Goal: Task Accomplishment & Management: Manage account settings

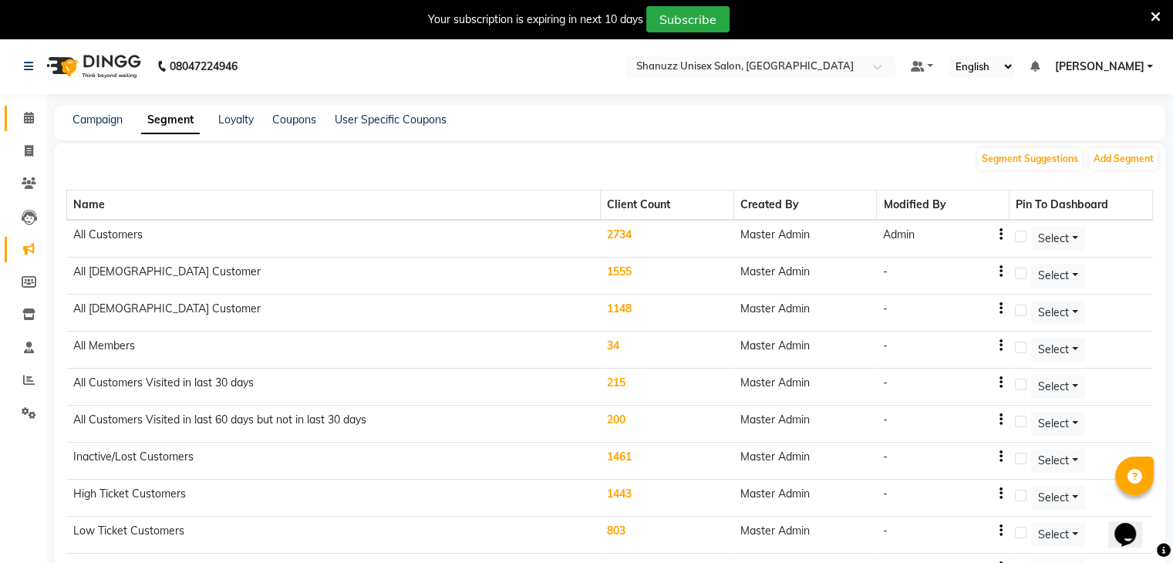
click at [20, 129] on link "Calendar" at bounding box center [23, 118] width 37 height 25
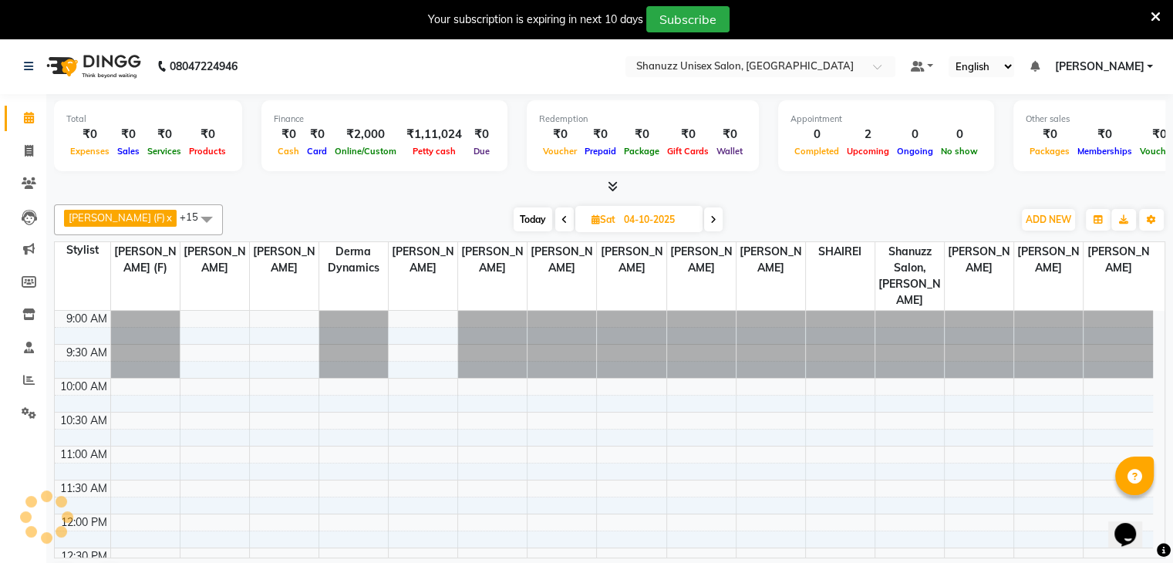
scroll to position [404, 0]
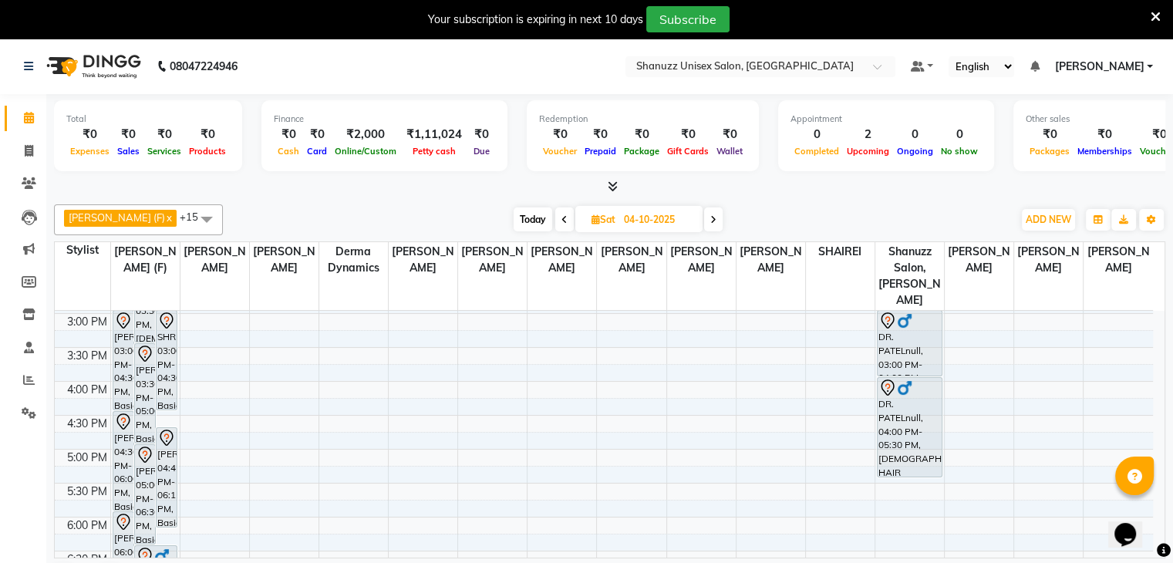
click at [514, 214] on span "Today" at bounding box center [533, 220] width 39 height 24
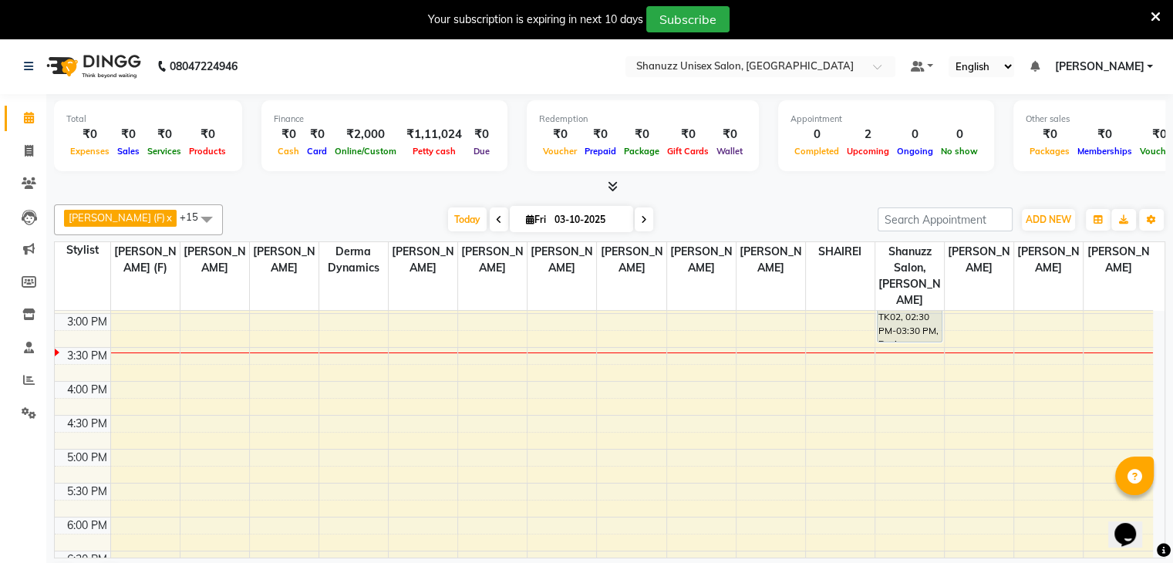
click at [641, 216] on icon at bounding box center [644, 219] width 6 height 9
type input "04-10-2025"
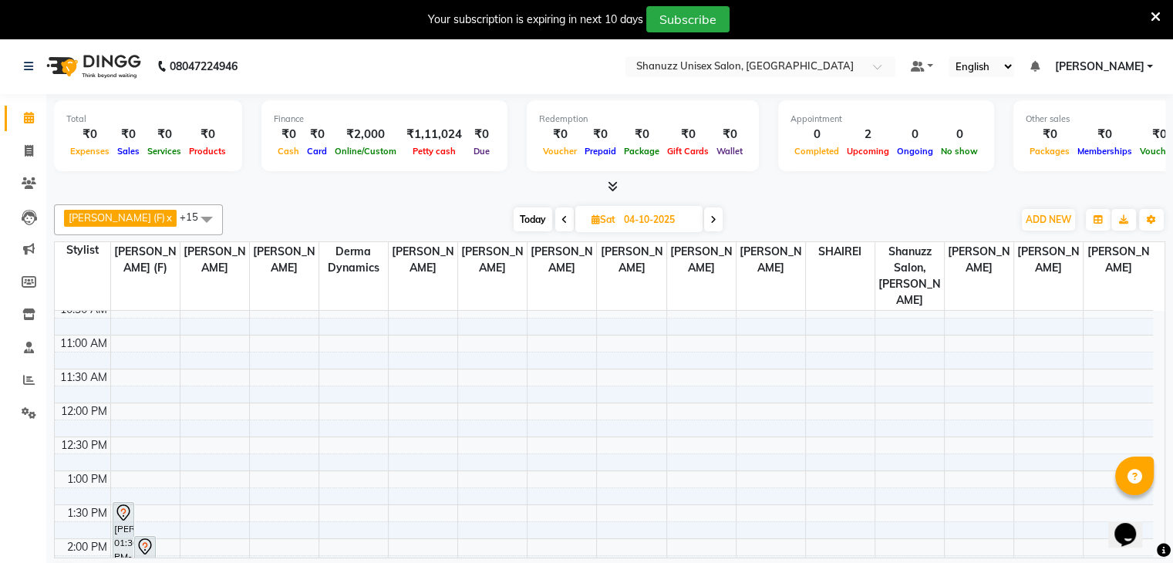
scroll to position [113, 0]
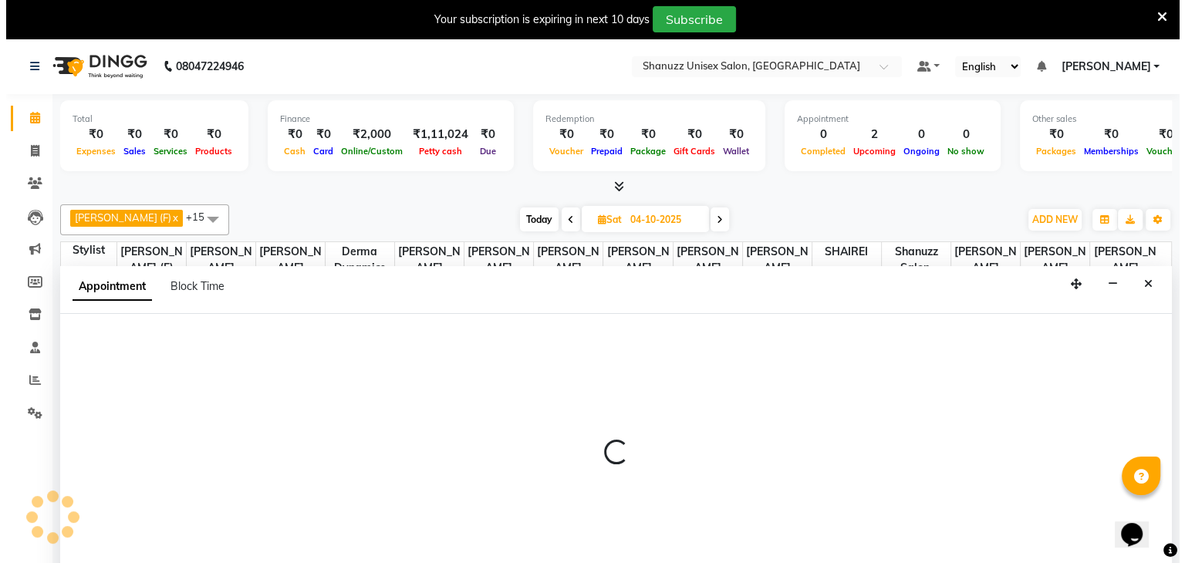
scroll to position [39, 0]
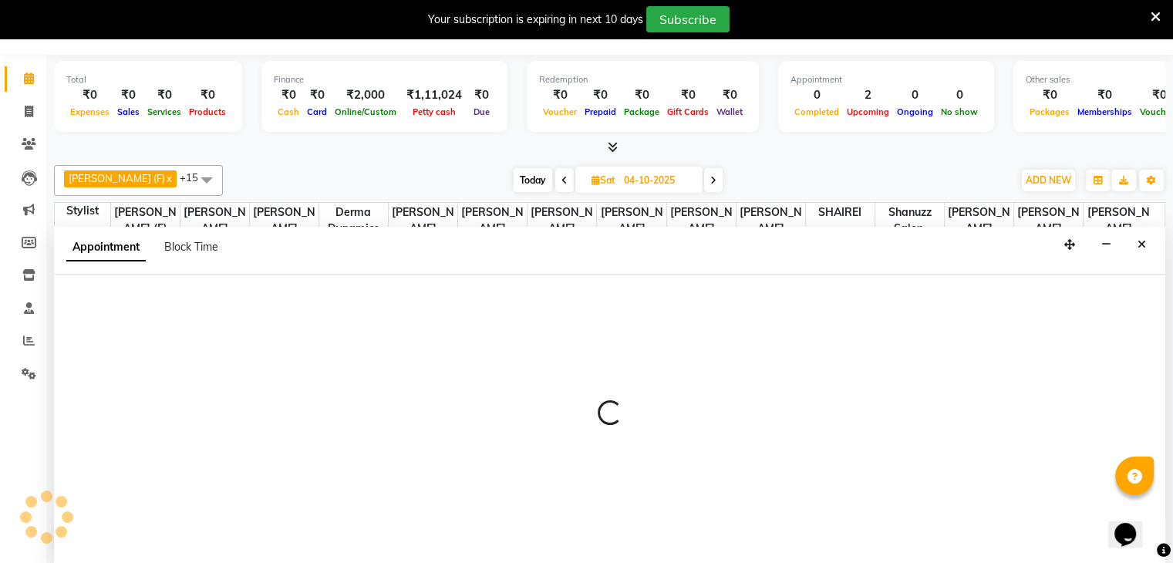
select select "61243"
select select "660"
select select "tentative"
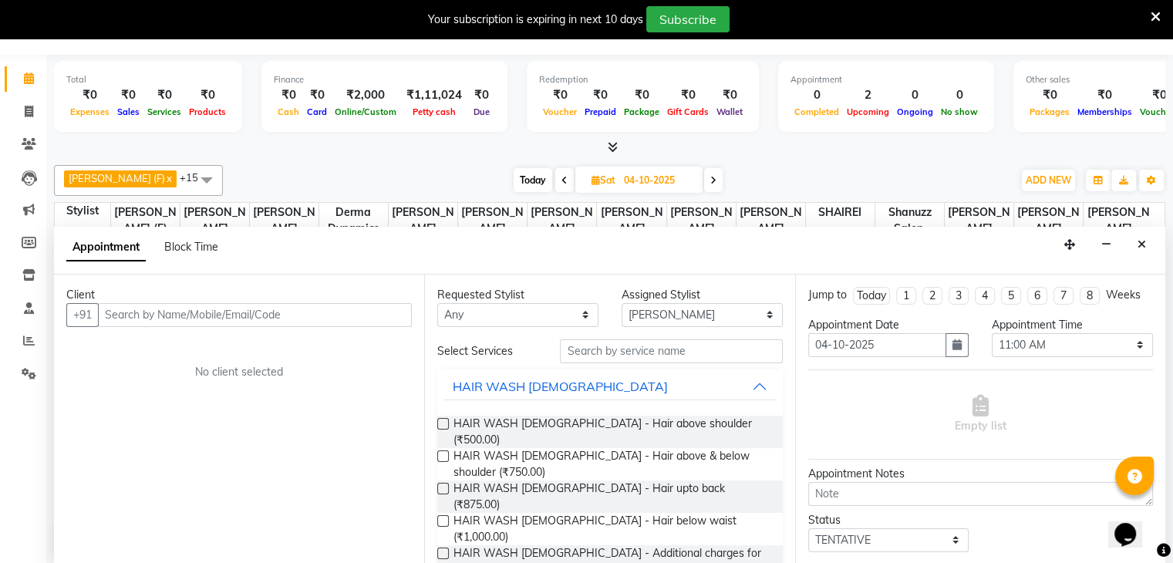
click at [232, 314] on input "text" at bounding box center [255, 315] width 314 height 24
type input "7718858487"
click at [398, 316] on span "Add Client" at bounding box center [380, 315] width 52 height 14
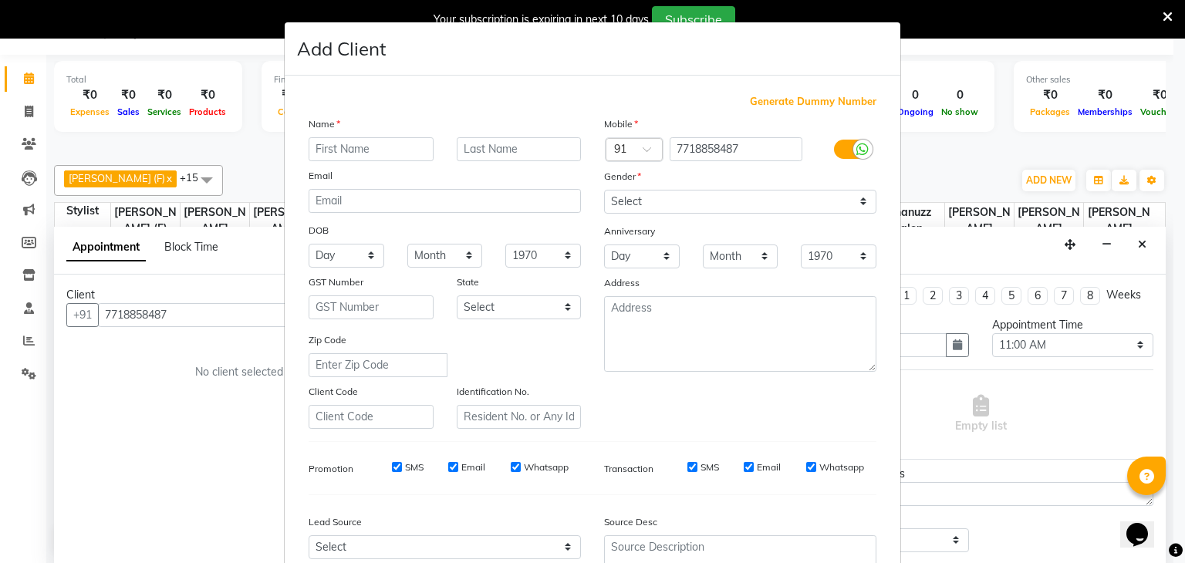
click at [390, 153] on input "text" at bounding box center [371, 149] width 125 height 24
click at [318, 149] on input "aarti" at bounding box center [371, 149] width 125 height 24
type input "Aarti"
click at [465, 150] on input "text" at bounding box center [519, 149] width 125 height 24
click at [462, 148] on input "thakur" at bounding box center [519, 149] width 125 height 24
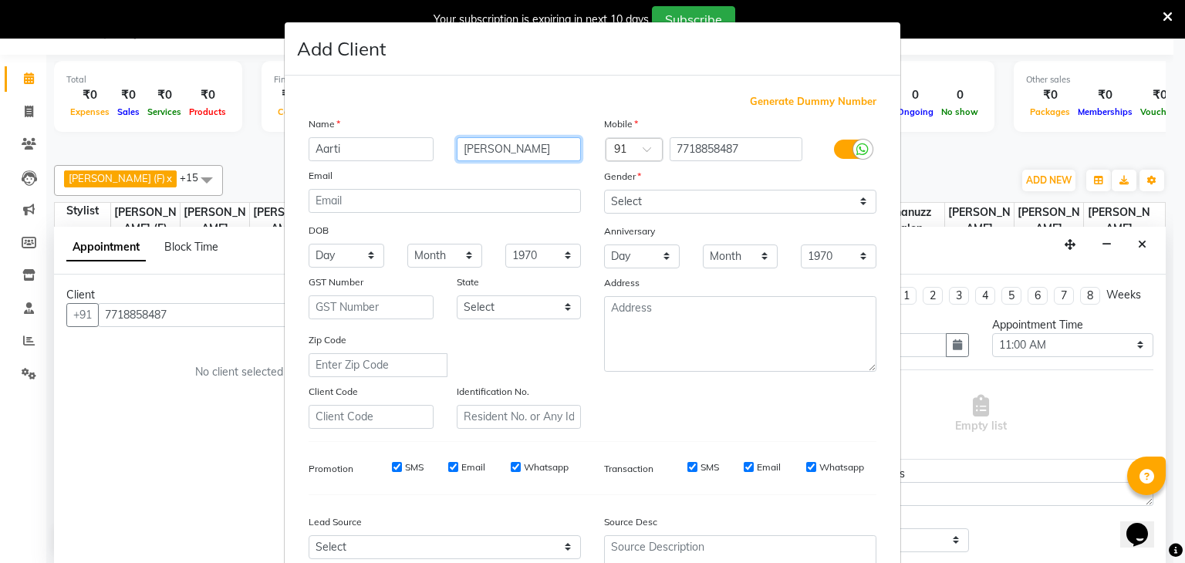
type input "Thakur"
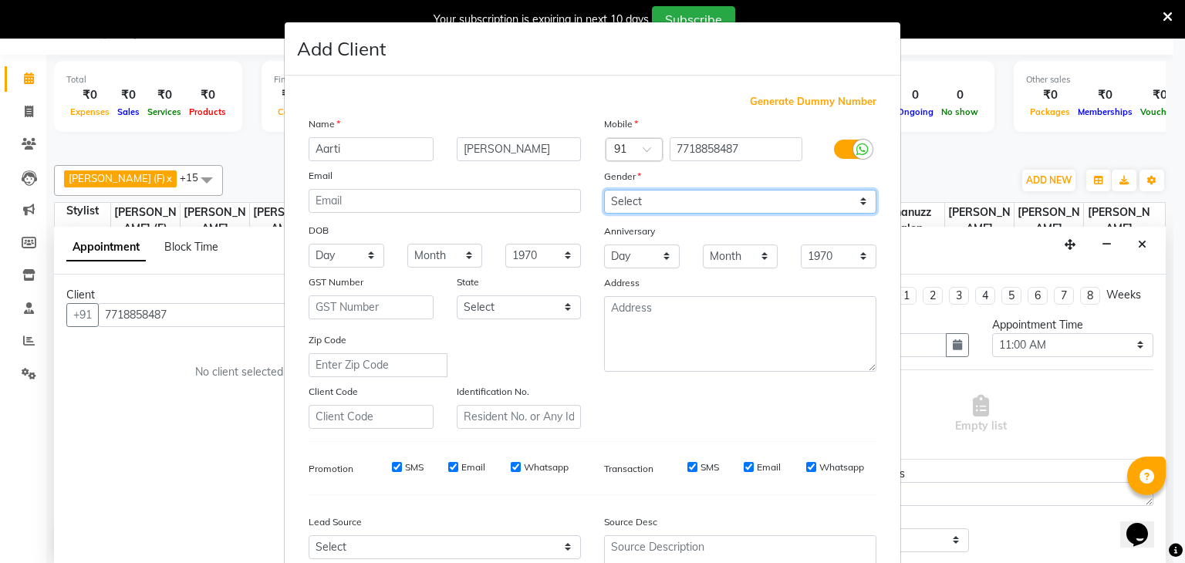
click at [690, 194] on select "Select Male Female Other Prefer Not To Say" at bounding box center [740, 202] width 272 height 24
select select "[DEMOGRAPHIC_DATA]"
click at [604, 191] on select "Select Male Female Other Prefer Not To Say" at bounding box center [740, 202] width 272 height 24
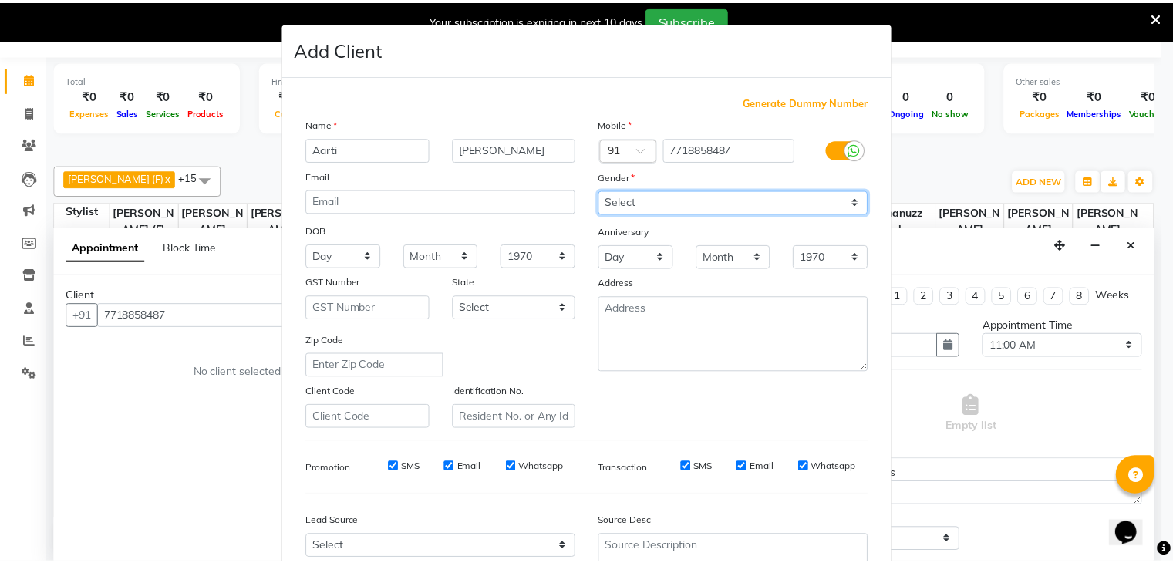
scroll to position [157, 0]
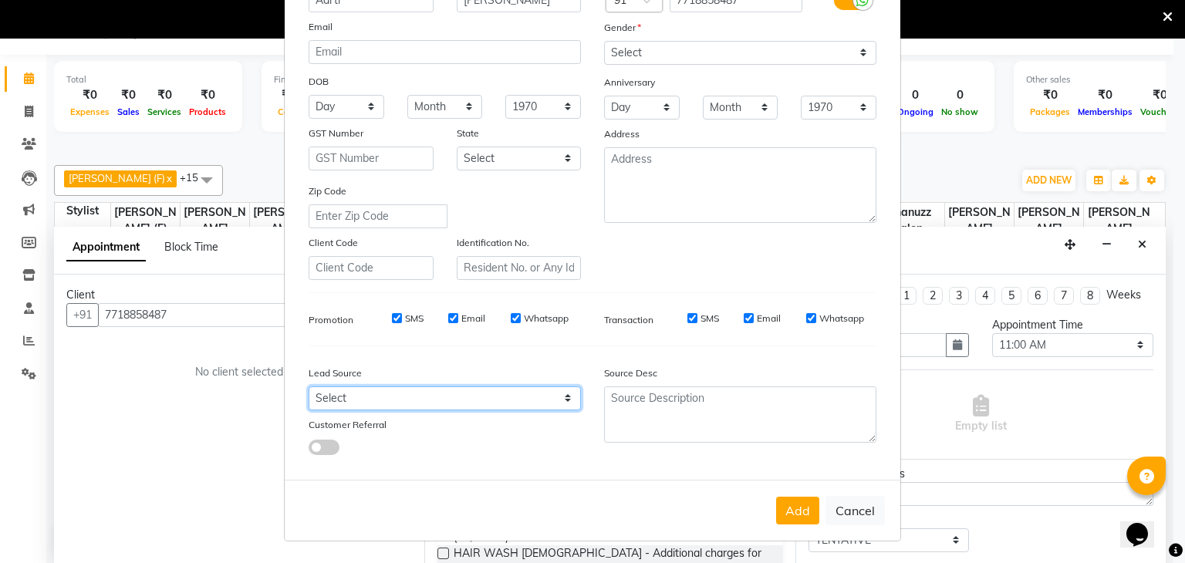
click at [467, 387] on select "Select Walk-in Referral Internet Friend Word of Mouth Advertisement Facebook Ju…" at bounding box center [445, 398] width 272 height 24
select select "49172"
click at [309, 386] on select "Select Walk-in Referral Internet Friend Word of Mouth Advertisement Facebook Ju…" at bounding box center [445, 398] width 272 height 24
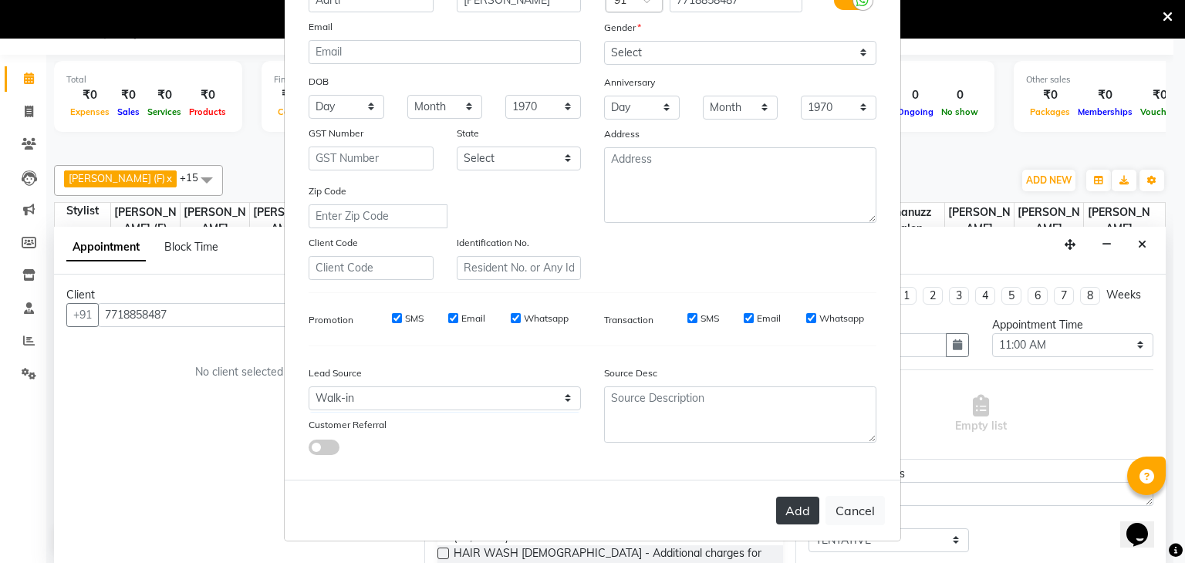
click at [787, 511] on button "Add" at bounding box center [797, 511] width 43 height 28
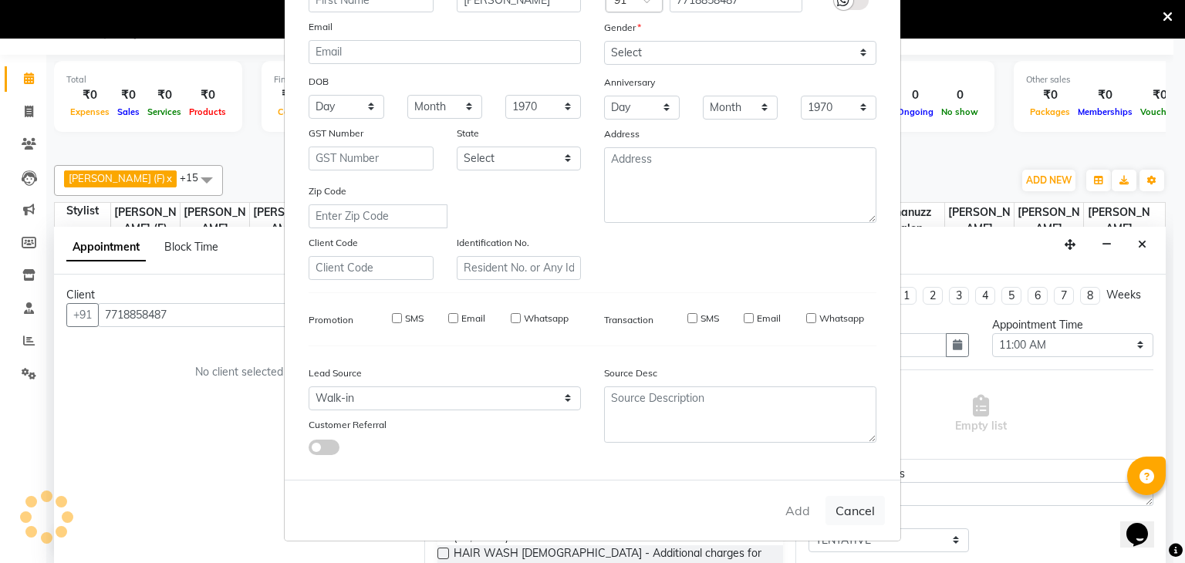
select select
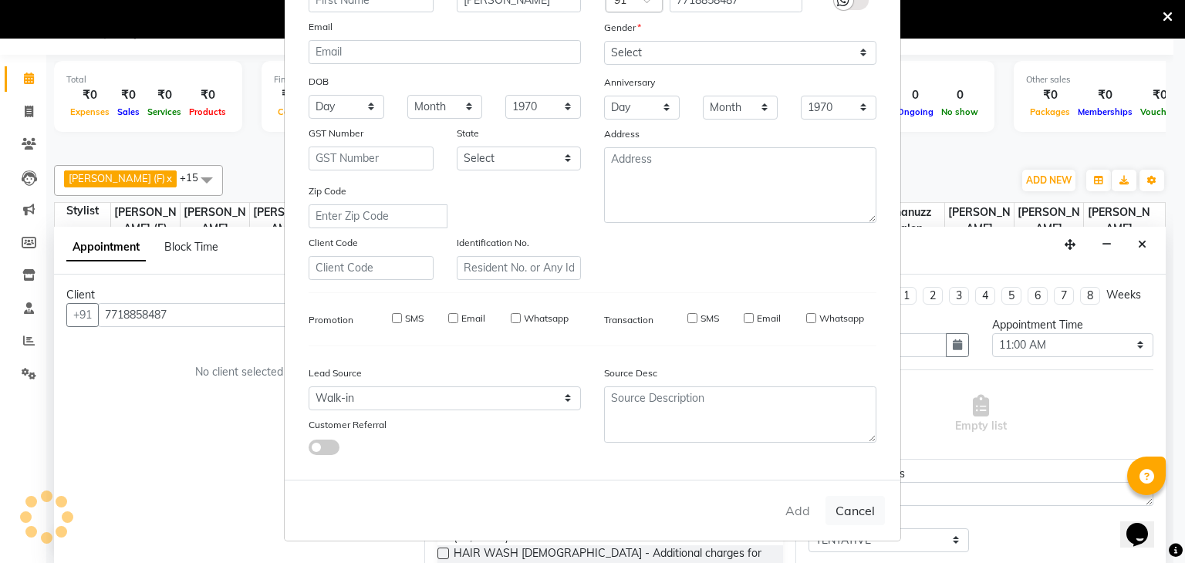
select select
checkbox input "false"
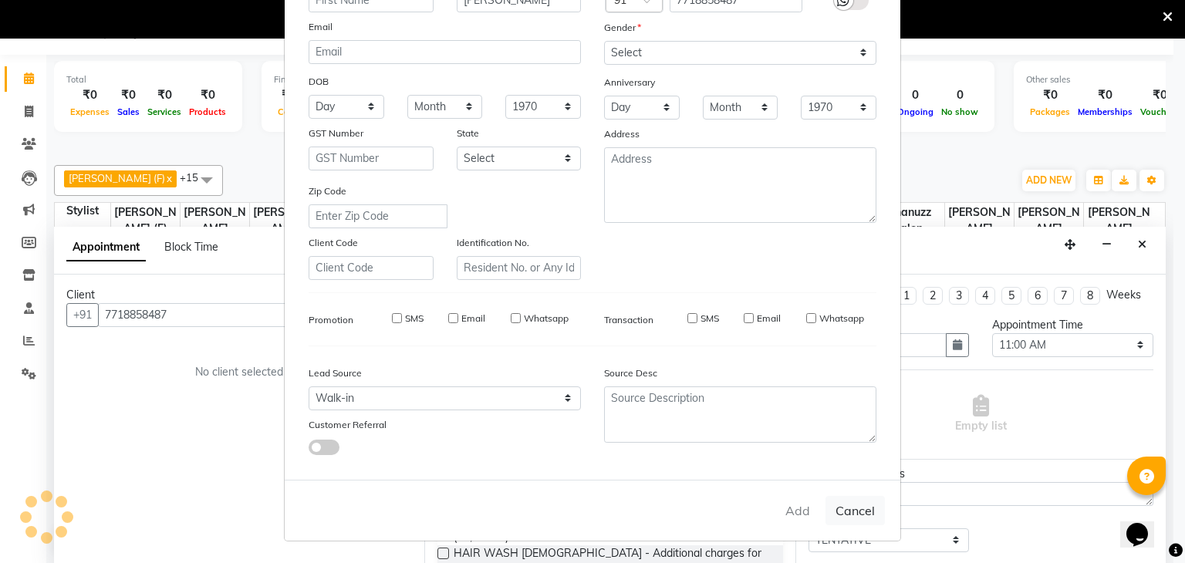
checkbox input "false"
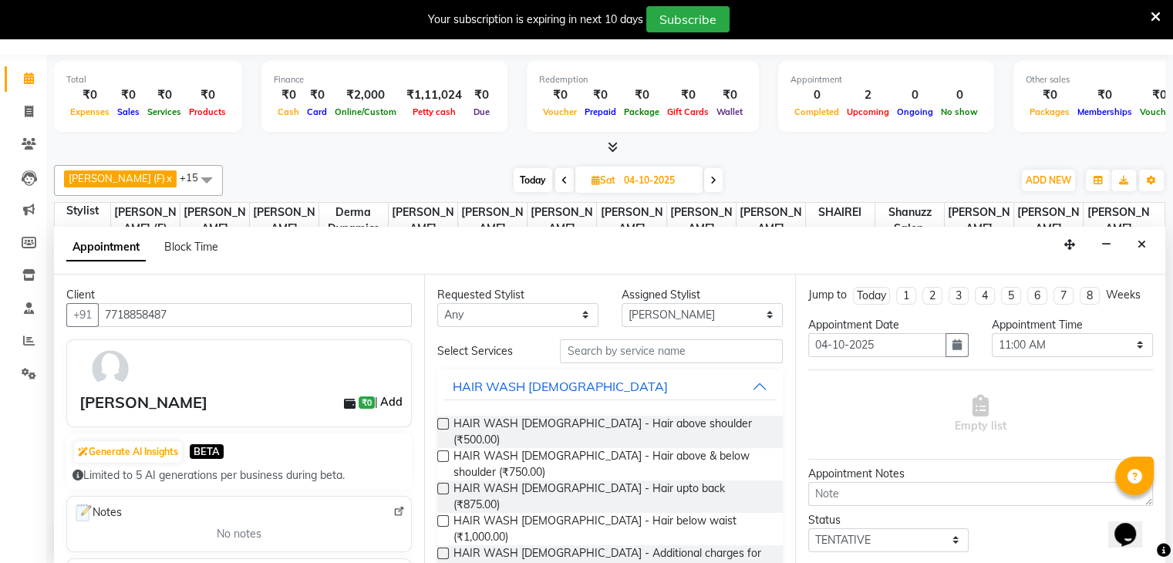
click at [378, 396] on link "Add" at bounding box center [391, 402] width 27 height 19
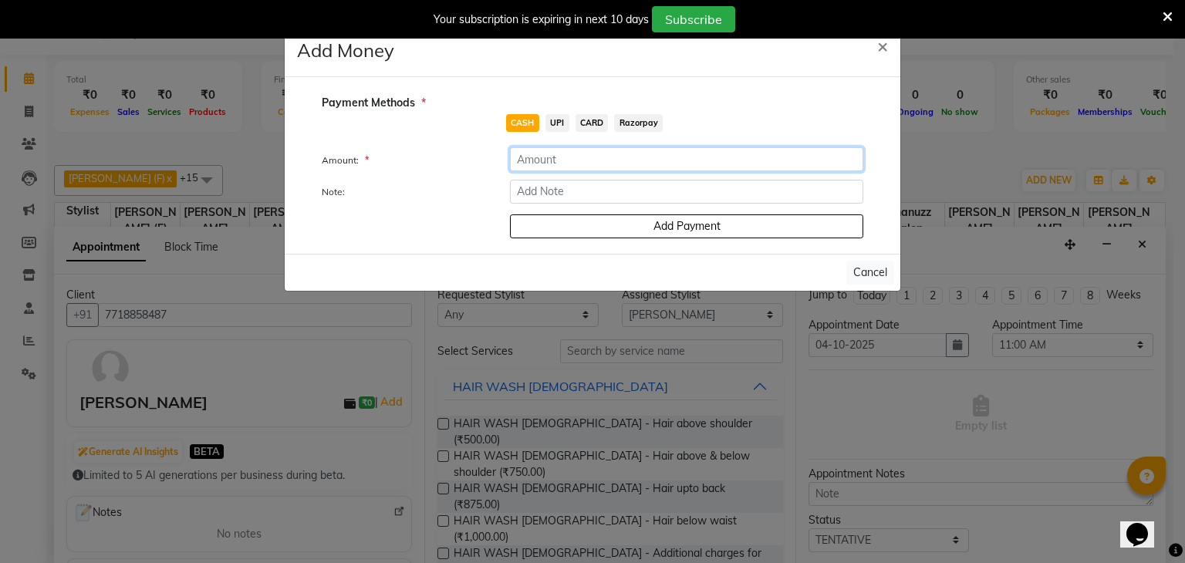
click at [525, 164] on input "number" at bounding box center [686, 159] width 353 height 24
click at [869, 48] on button "×" at bounding box center [882, 45] width 35 height 43
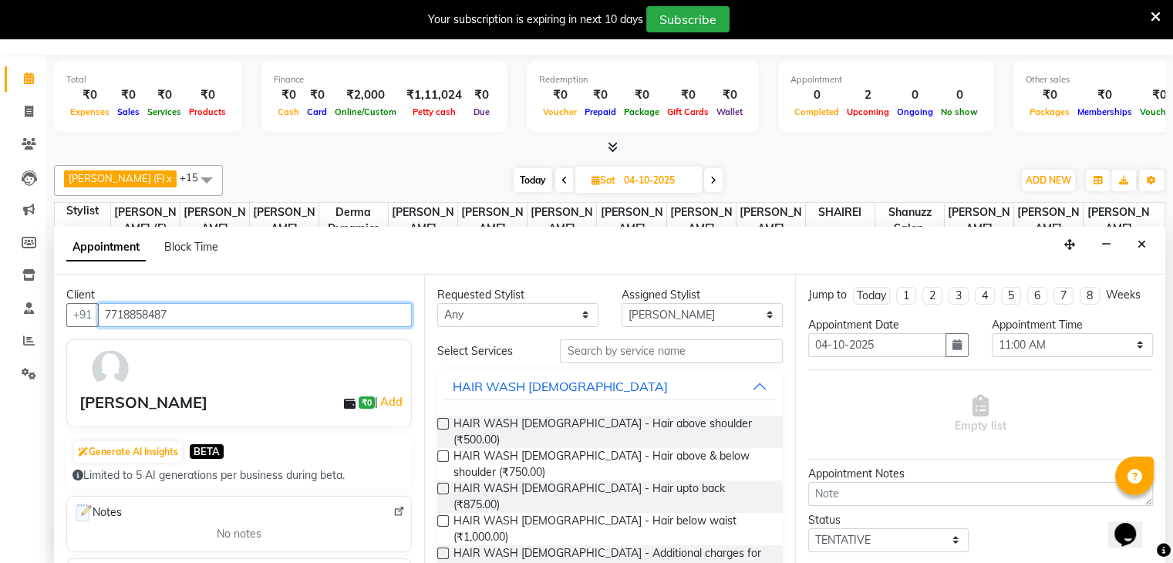
click at [103, 311] on input "7718858487" at bounding box center [255, 315] width 314 height 24
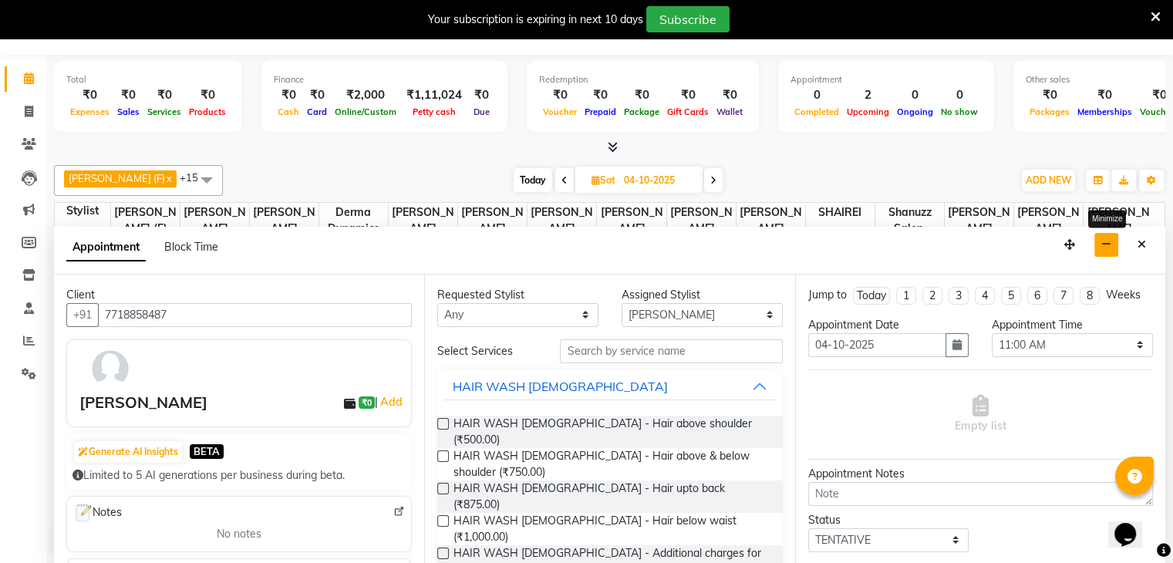
click at [1108, 241] on icon "button" at bounding box center [1107, 244] width 10 height 11
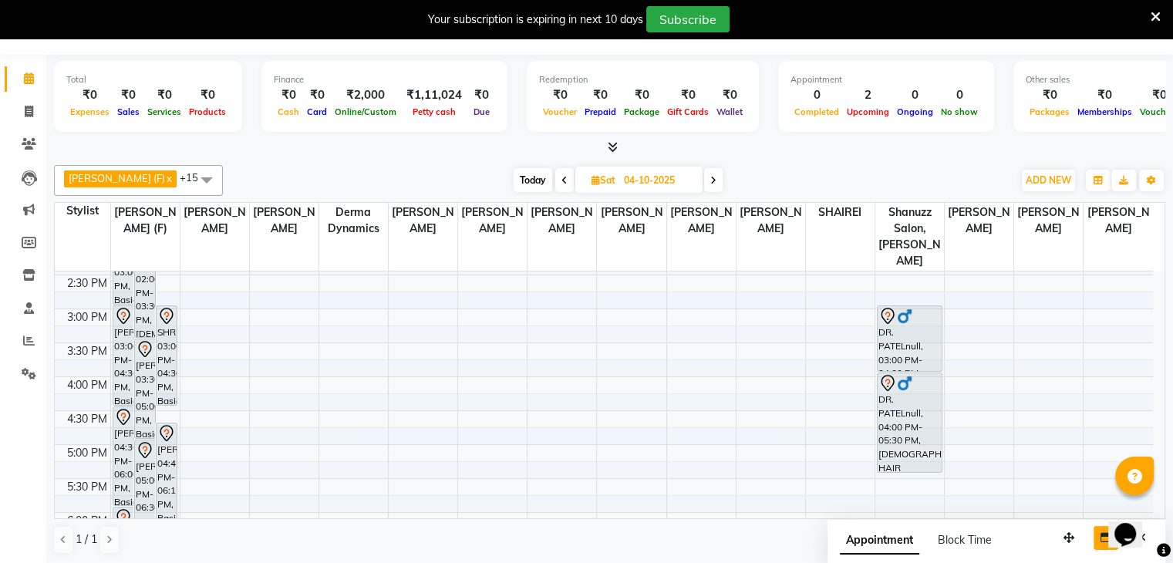
scroll to position [373, 0]
click at [893, 10] on div "Your subscription is expiring in next 10 days Subscribe" at bounding box center [578, 19] width 1145 height 26
click at [704, 185] on span at bounding box center [713, 180] width 19 height 24
type input "05-10-2025"
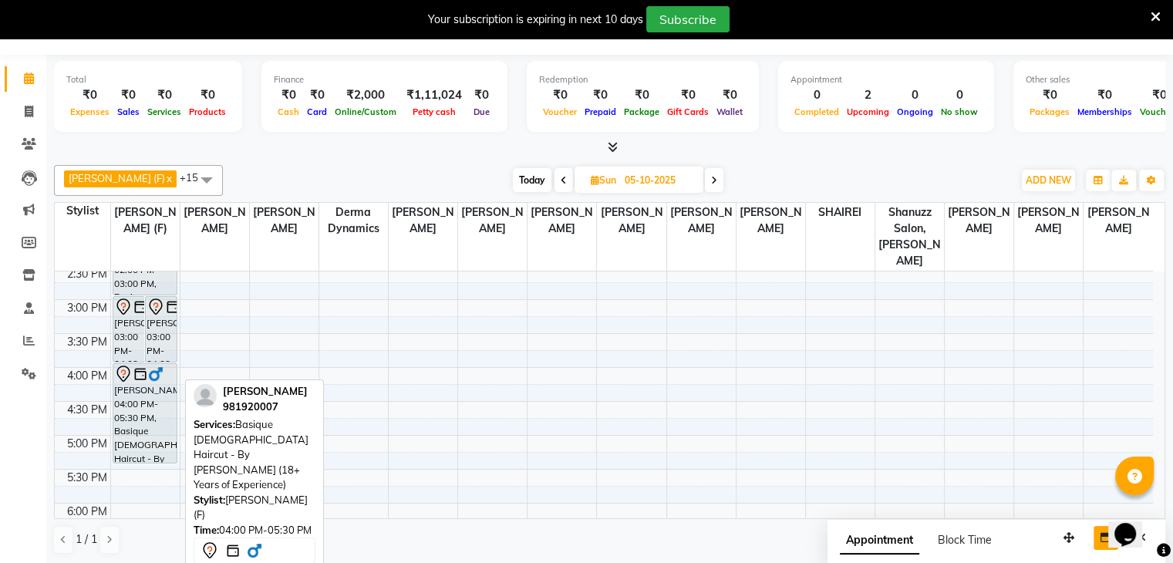
scroll to position [378, 0]
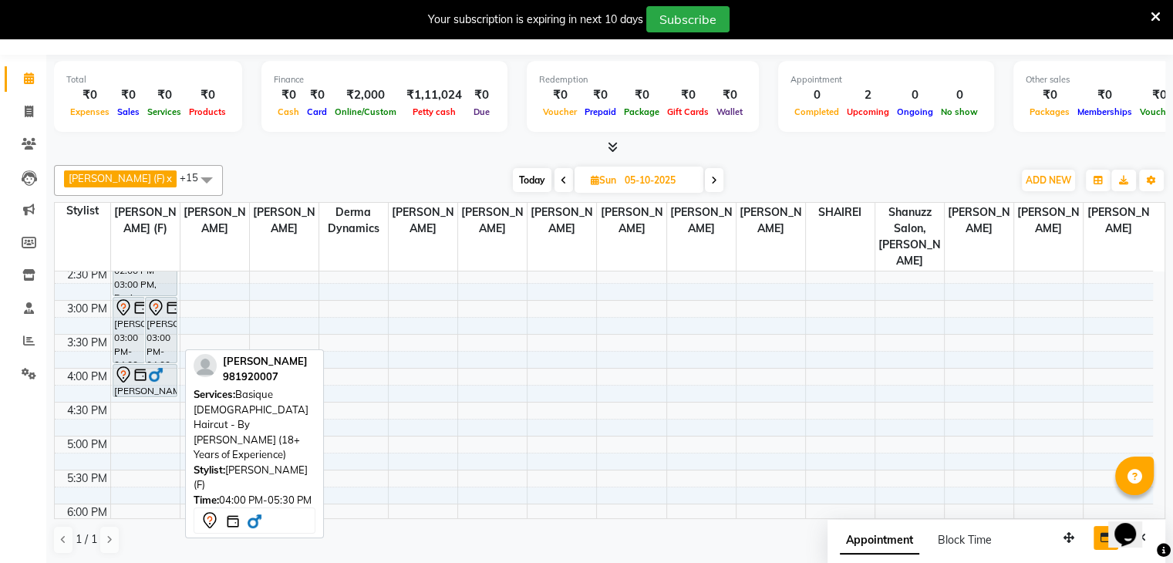
drag, startPoint x: 138, startPoint y: 446, endPoint x: 136, endPoint y: 373, distance: 73.3
click at [136, 373] on div "Sanam Khan, 03:00 PM-04:00 PM, GLOBAL COLOR + HIGHLIGHTS - Hair below waist PRA…" at bounding box center [145, 301] width 69 height 814
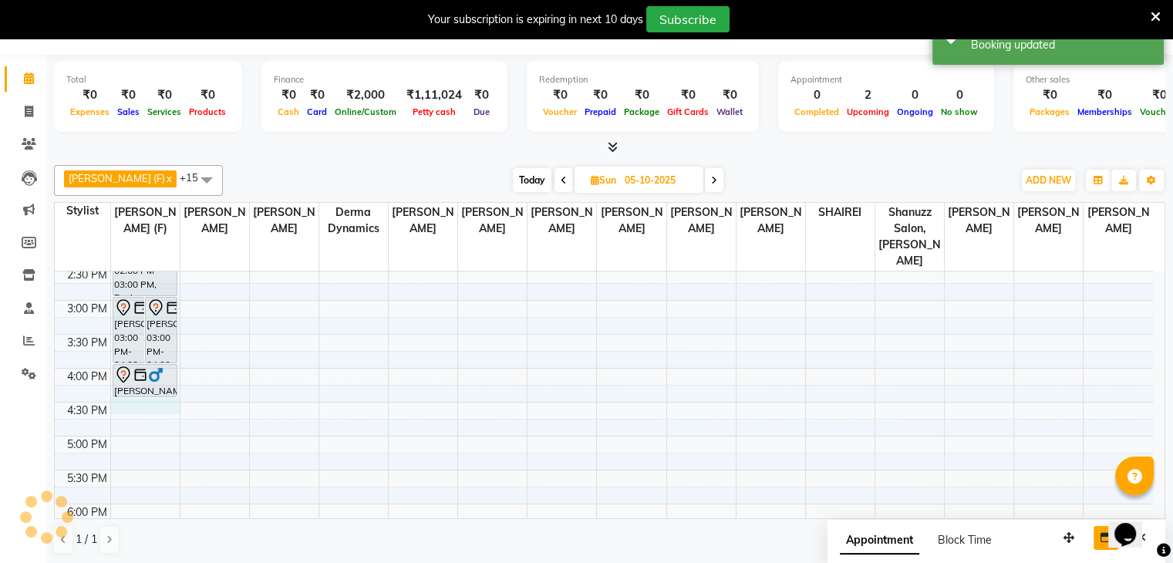
click at [145, 387] on div "9:00 AM 9:30 AM 10:00 AM 10:30 AM 11:00 AM 11:30 AM 12:00 PM 12:30 PM 1:00 PM 1…" at bounding box center [604, 301] width 1098 height 814
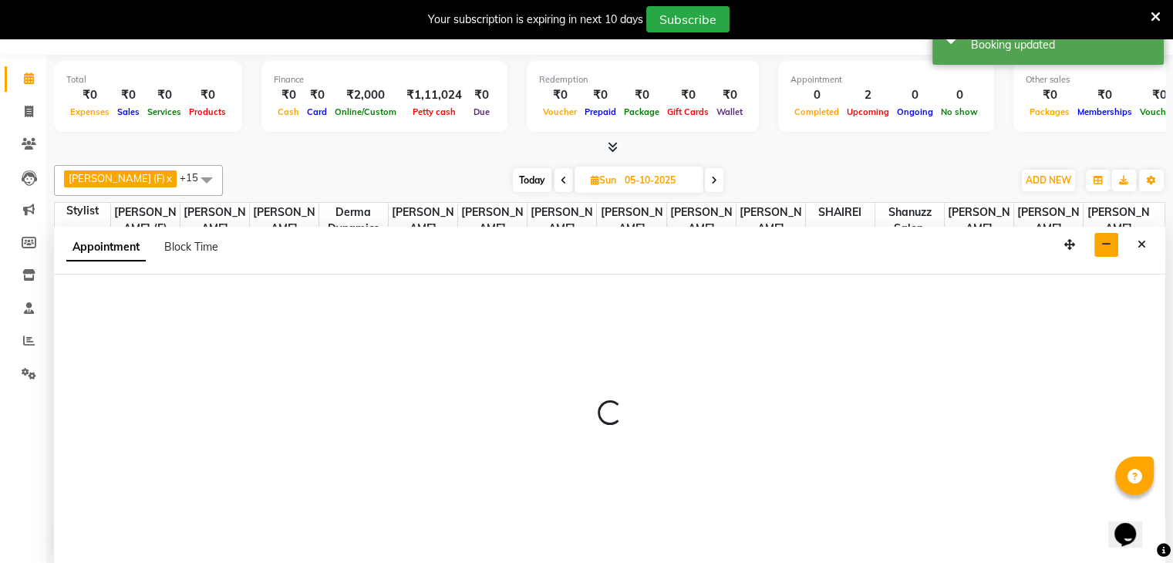
select select "59304"
select select "tentative"
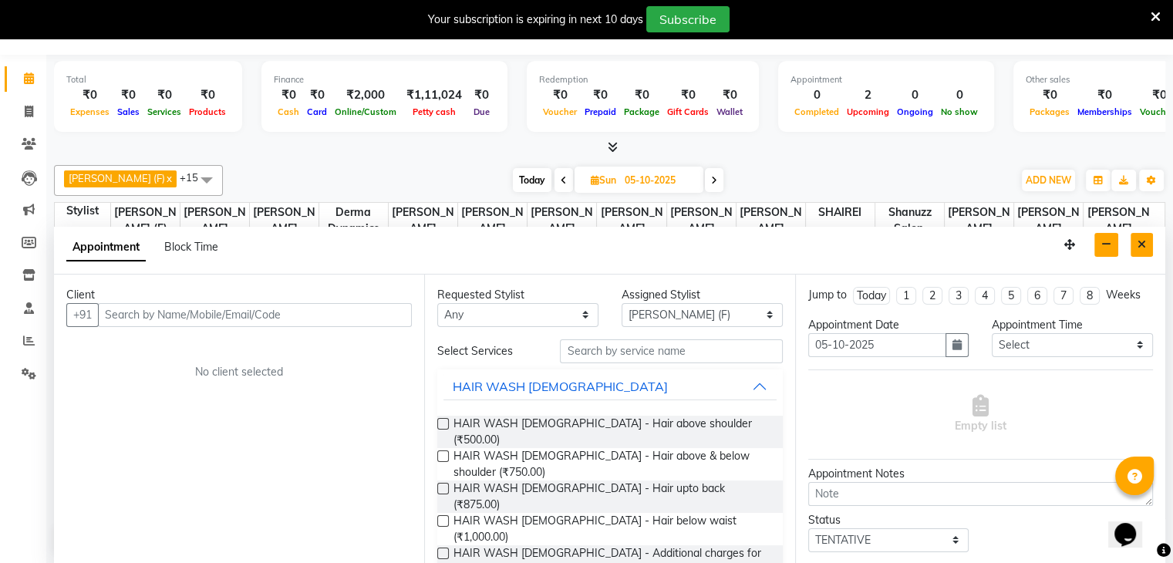
click at [1144, 239] on icon "Close" at bounding box center [1142, 244] width 8 height 11
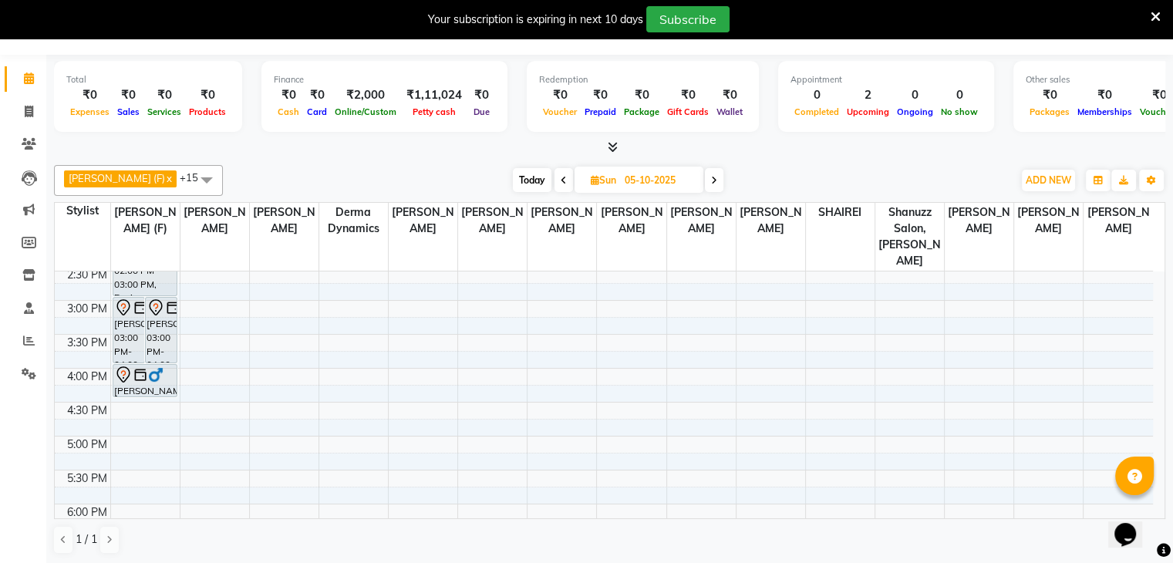
scroll to position [461, 0]
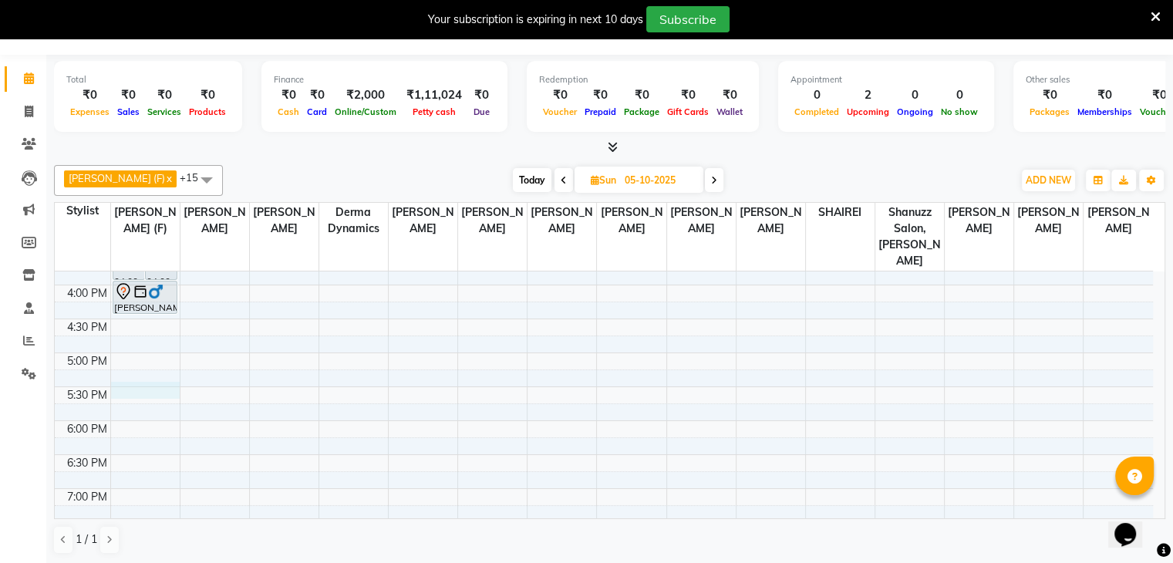
click at [129, 376] on div "9:00 AM 9:30 AM 10:00 AM 10:30 AM 11:00 AM 11:30 AM 12:00 PM 12:30 PM 1:00 PM 1…" at bounding box center [604, 217] width 1098 height 814
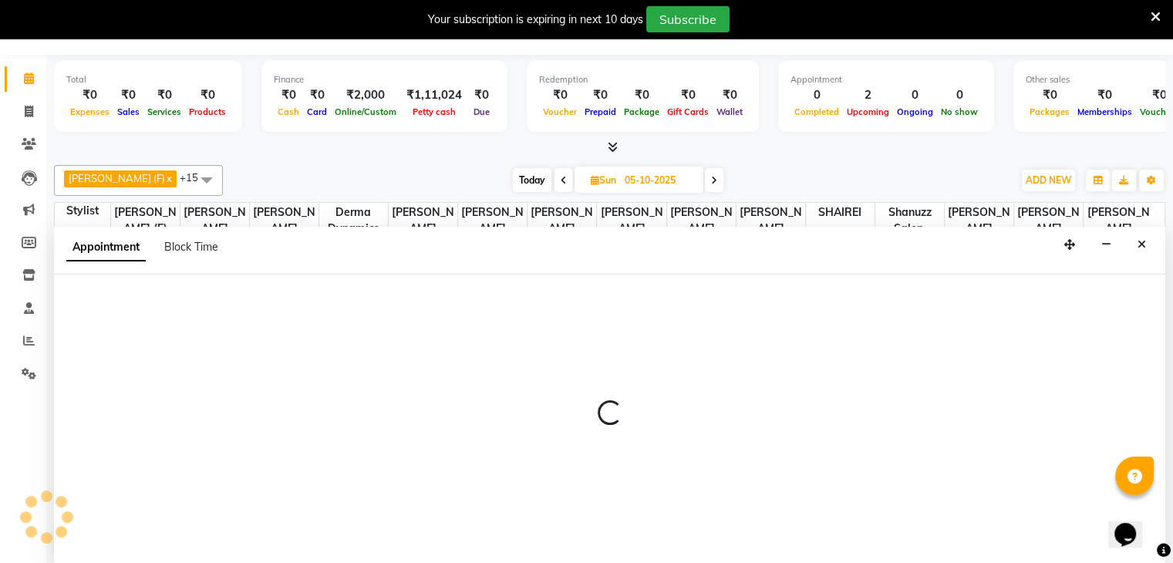
select select "59304"
select select "tentative"
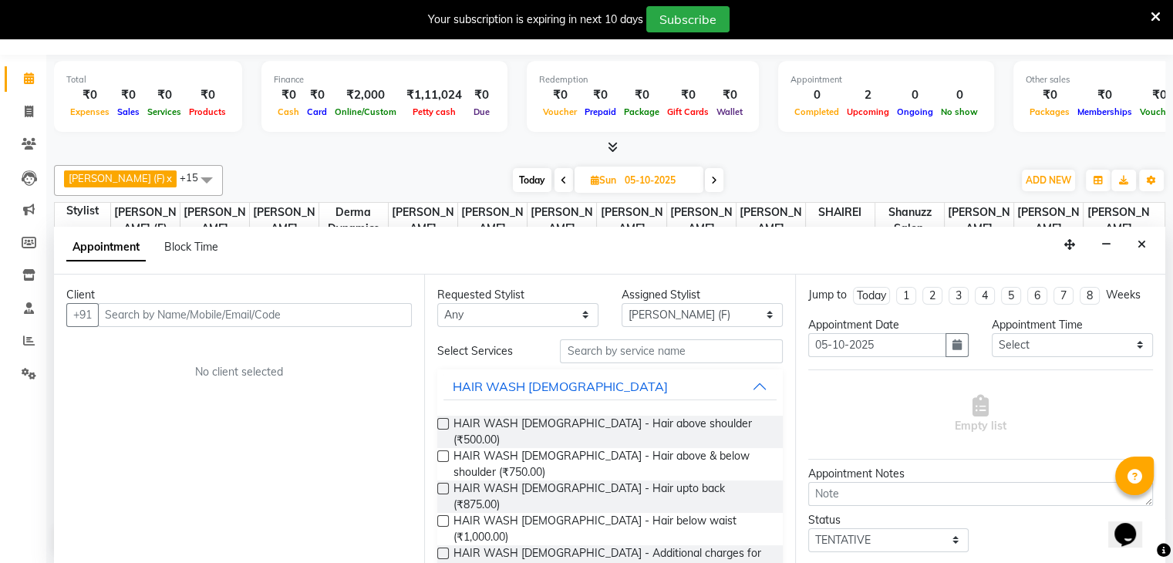
click at [164, 315] on input "text" at bounding box center [255, 315] width 314 height 24
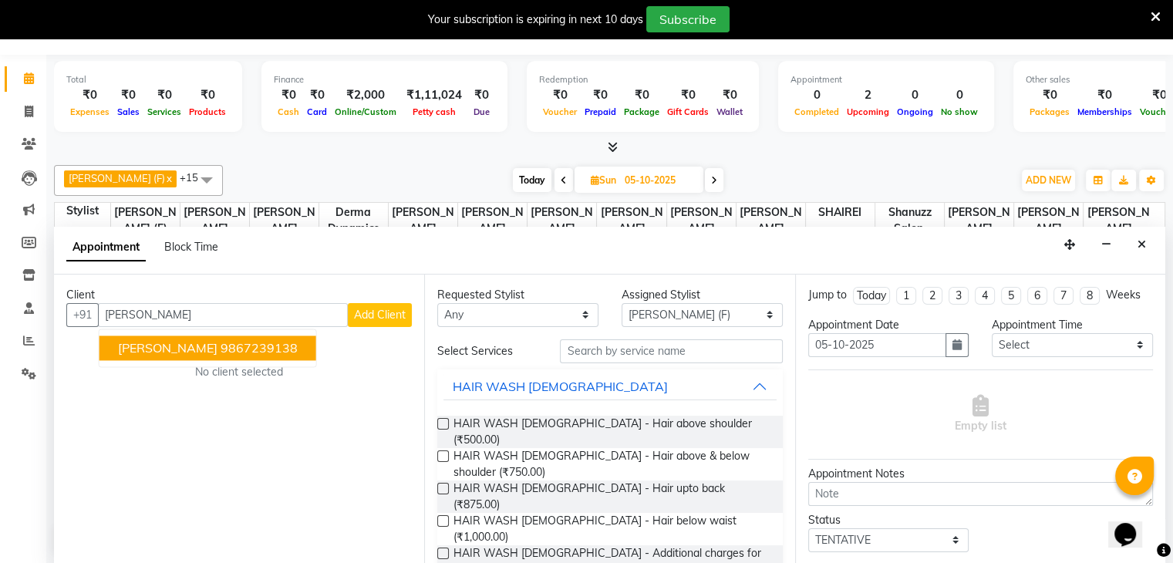
click at [218, 349] on span "Bhagyashree Lade" at bounding box center [168, 347] width 100 height 15
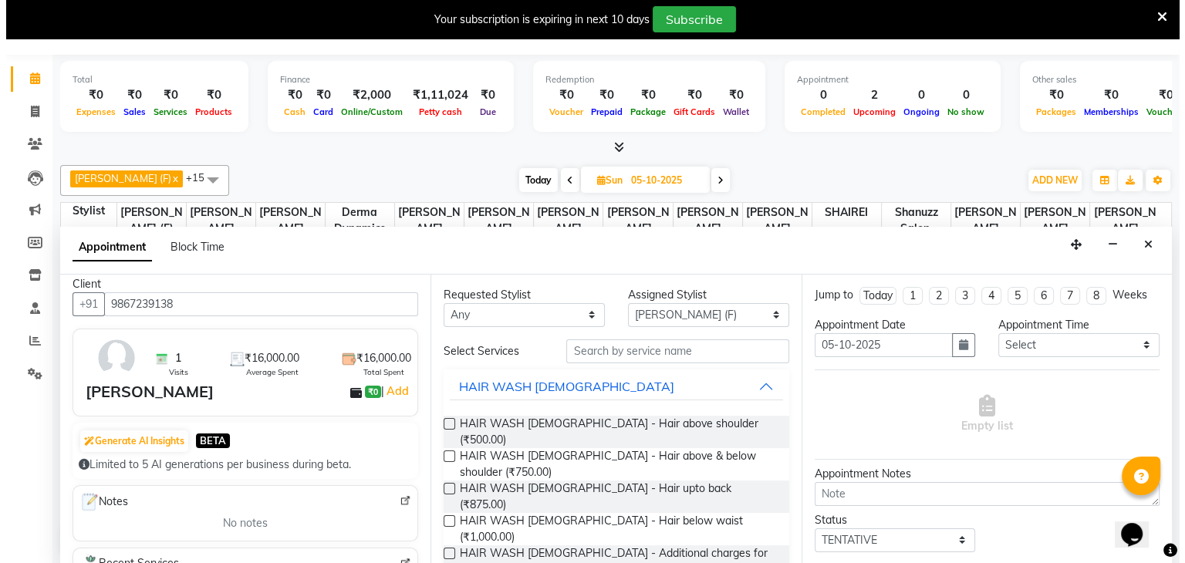
scroll to position [0, 0]
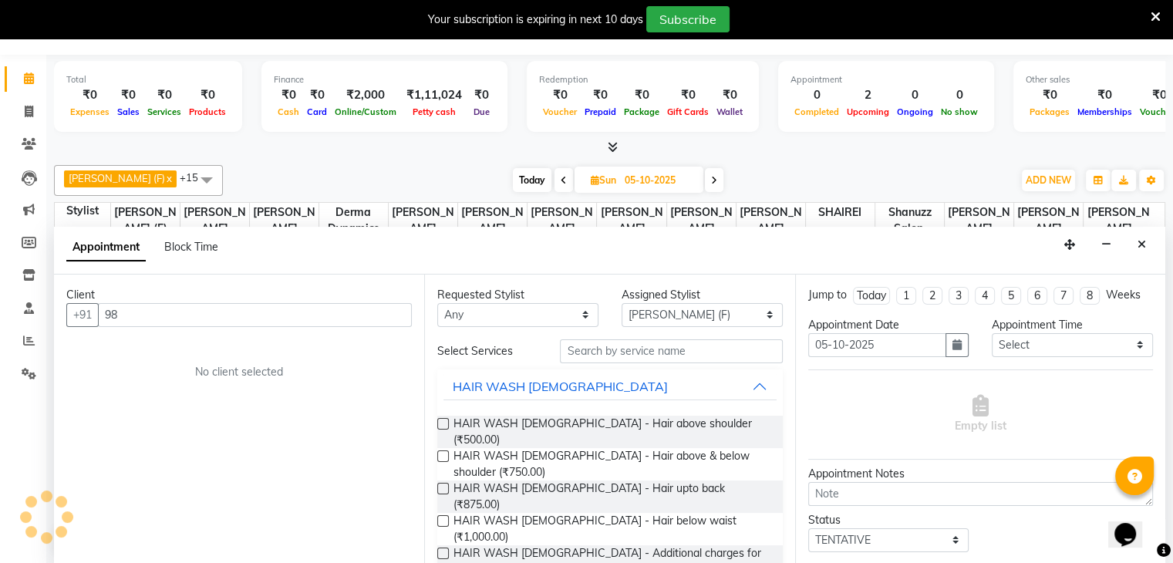
type input "9"
type input "8898388535"
click at [361, 317] on span "Add Client" at bounding box center [380, 315] width 52 height 14
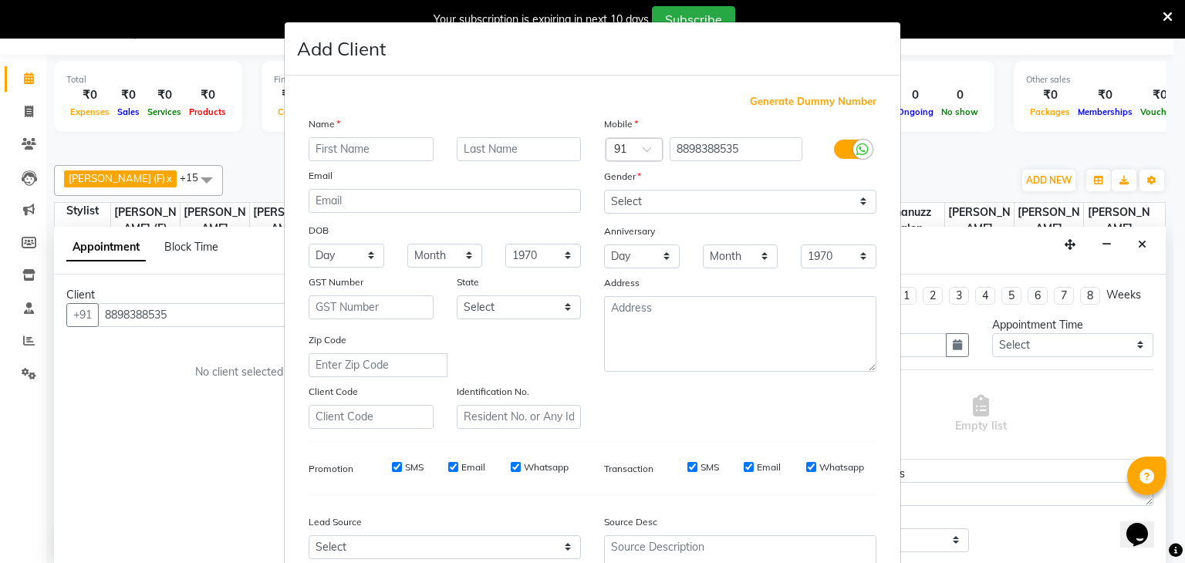
click at [367, 146] on input "text" at bounding box center [371, 149] width 125 height 24
type input "bhagyashree"
click at [479, 153] on input "text" at bounding box center [519, 149] width 125 height 24
type input "lade"
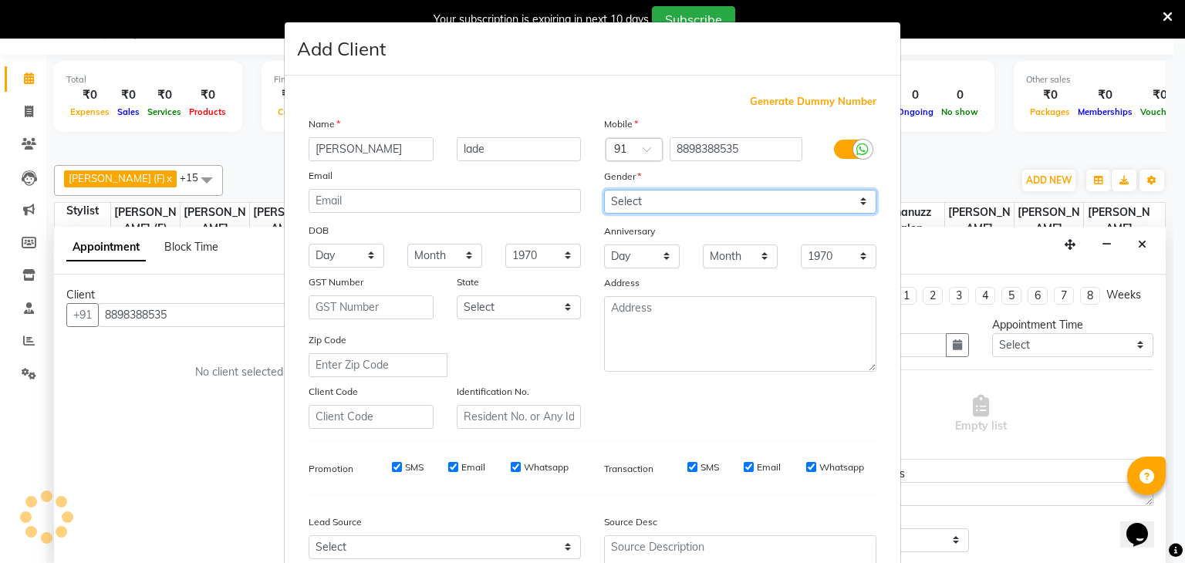
click at [670, 208] on select "Select Male Female Other Prefer Not To Say" at bounding box center [740, 202] width 272 height 24
select select "[DEMOGRAPHIC_DATA]"
click at [604, 191] on select "Select Male Female Other Prefer Not To Say" at bounding box center [740, 202] width 272 height 24
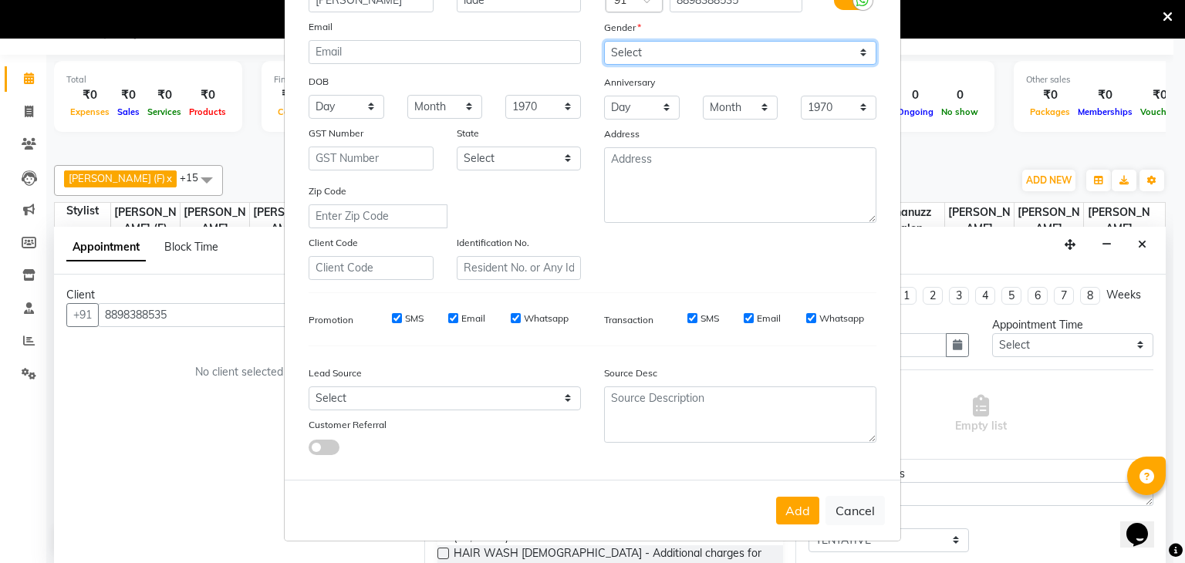
scroll to position [157, 0]
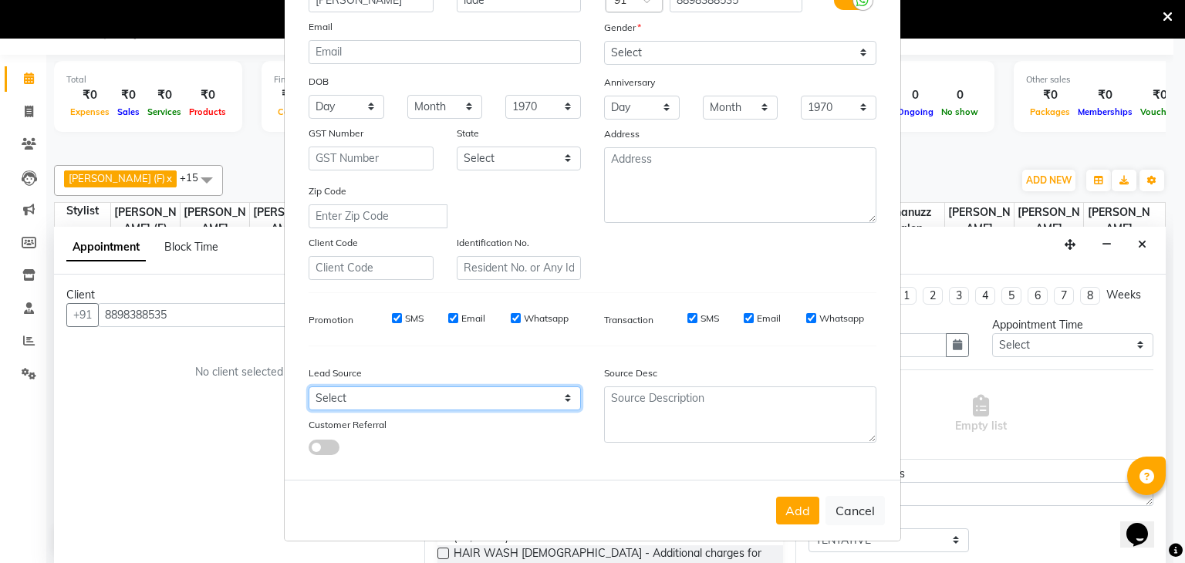
click at [498, 399] on select "Select Walk-in Referral Internet Friend Word of Mouth Advertisement Facebook Ju…" at bounding box center [445, 398] width 272 height 24
click at [644, 232] on div "Mobile Country Code × 91 8898388535 Gender Select Male Female Other Prefer Not …" at bounding box center [739, 123] width 295 height 313
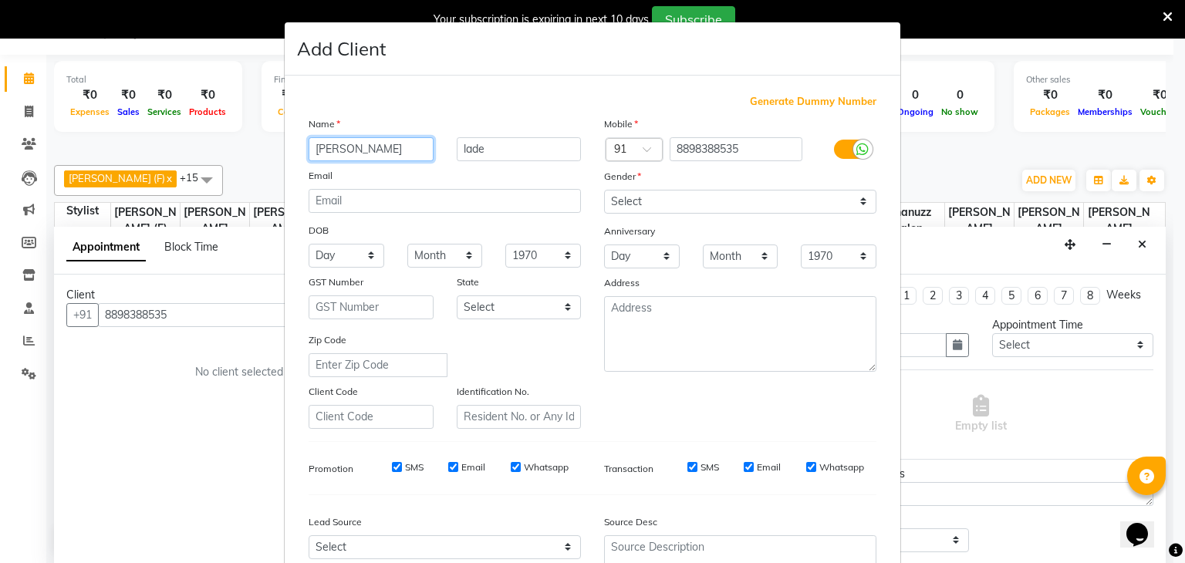
click at [315, 147] on input "bhagyashree" at bounding box center [371, 149] width 125 height 24
type input "Bhagyashree"
click at [458, 149] on input "lade" at bounding box center [519, 149] width 125 height 24
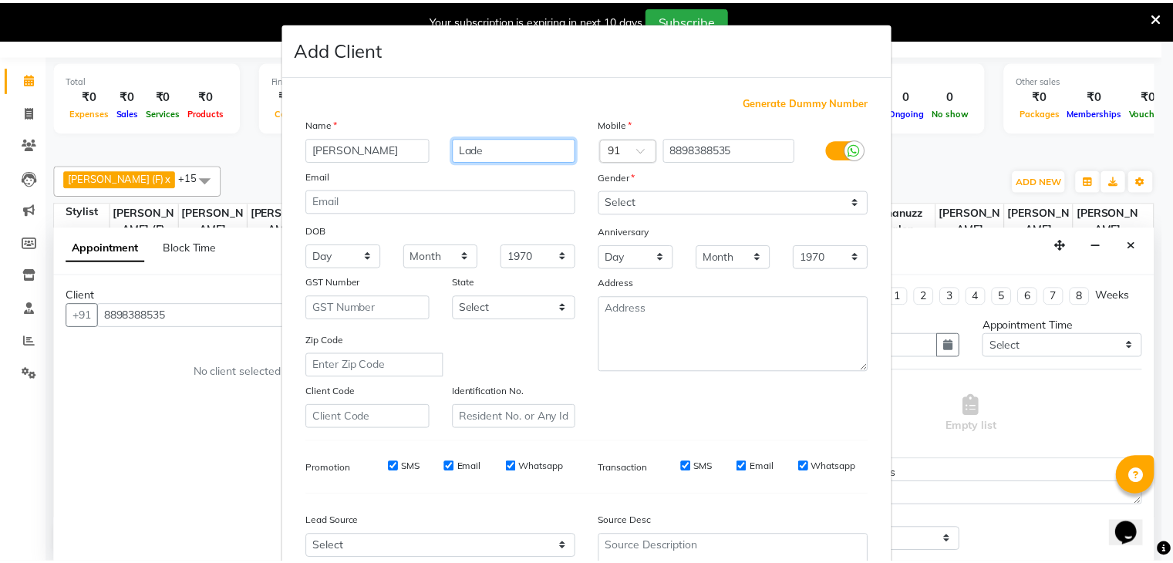
scroll to position [157, 0]
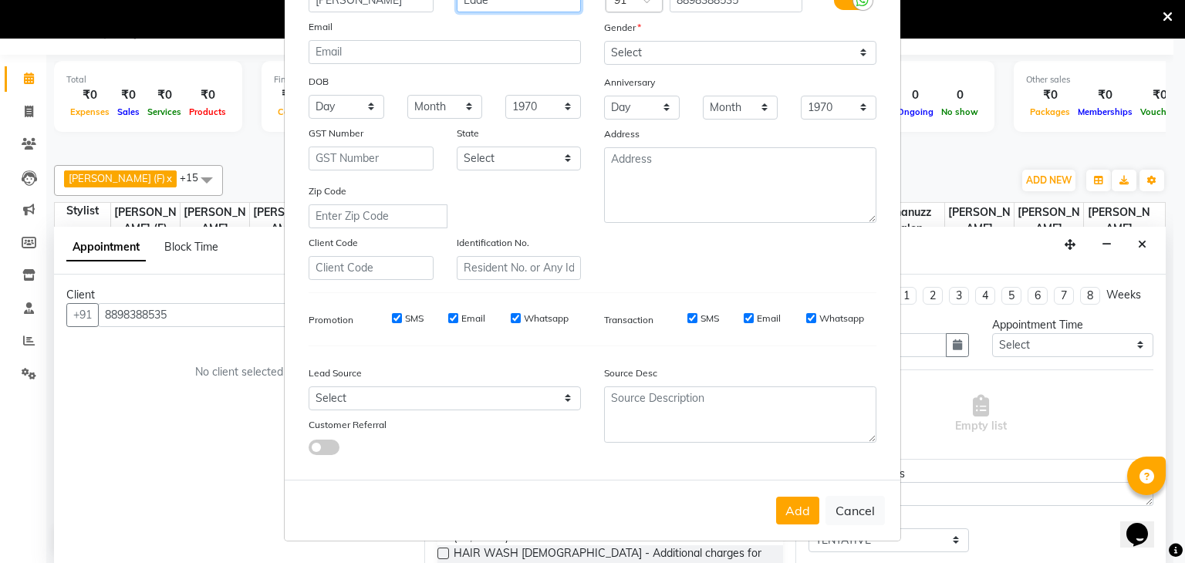
type input "Lade"
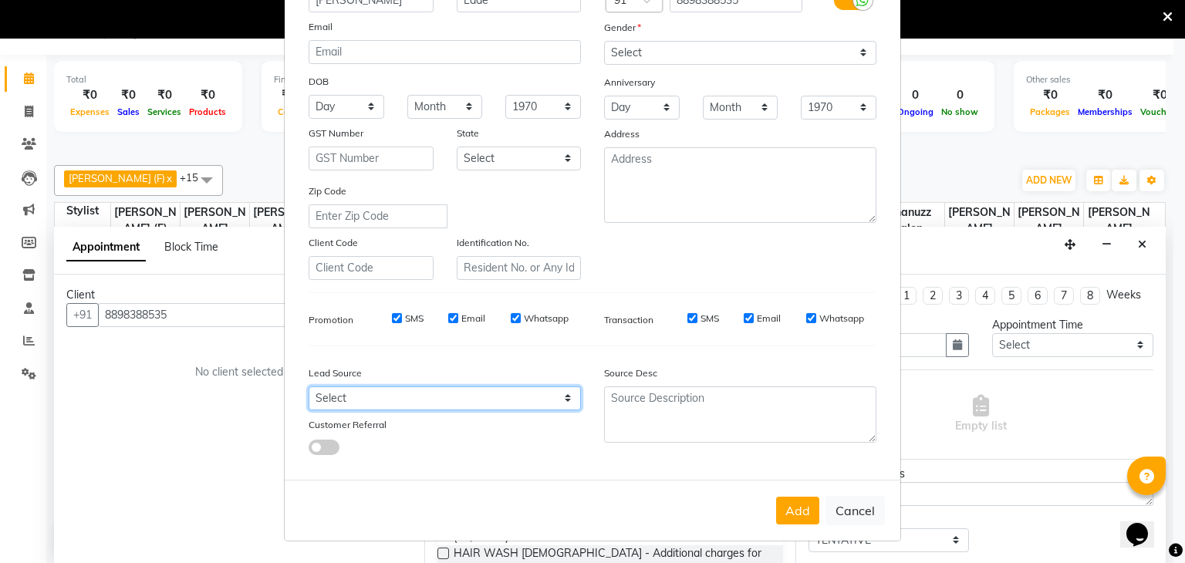
click at [501, 396] on select "Select Walk-in Referral Internet Friend Word of Mouth Advertisement Facebook Ju…" at bounding box center [445, 398] width 272 height 24
select select "49174"
click at [309, 386] on select "Select Walk-in Referral Internet Friend Word of Mouth Advertisement Facebook Ju…" at bounding box center [445, 398] width 272 height 24
click at [799, 515] on button "Add" at bounding box center [797, 511] width 43 height 28
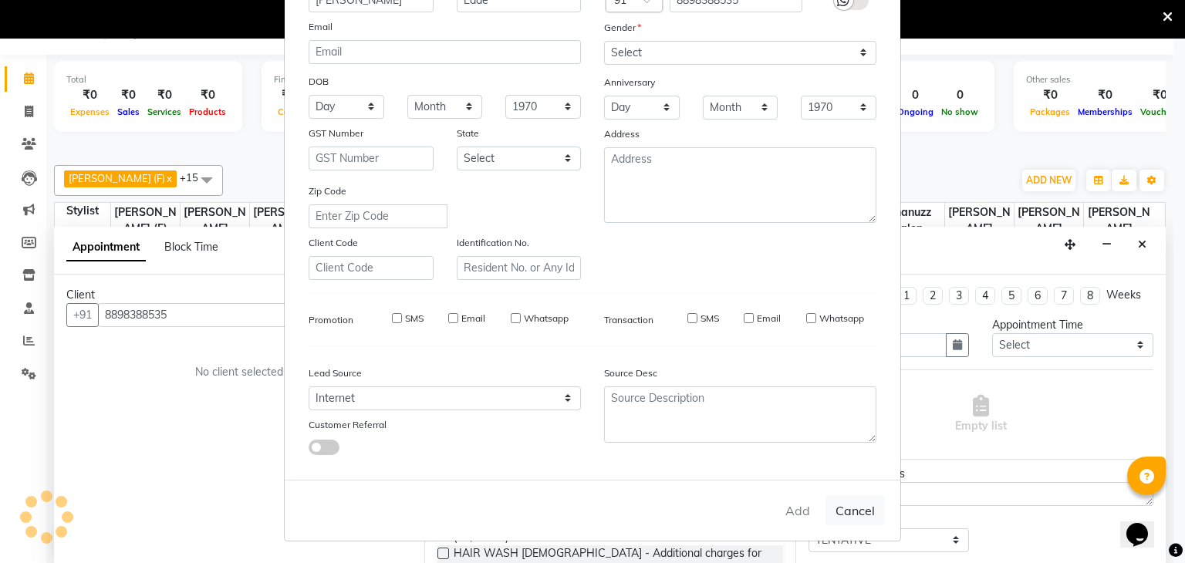
select select
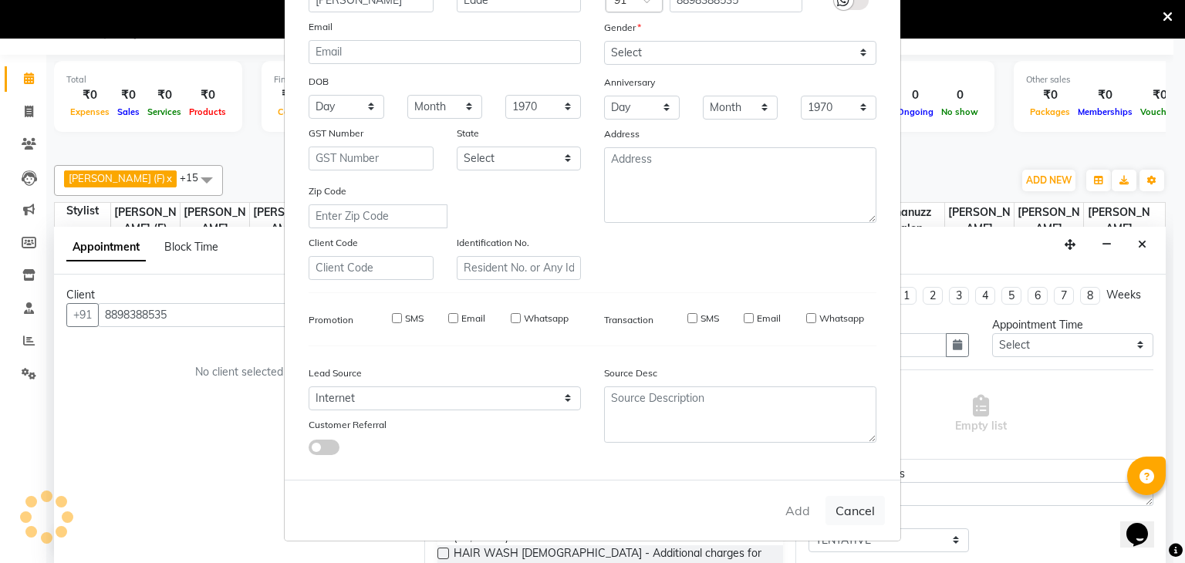
select select
checkbox input "false"
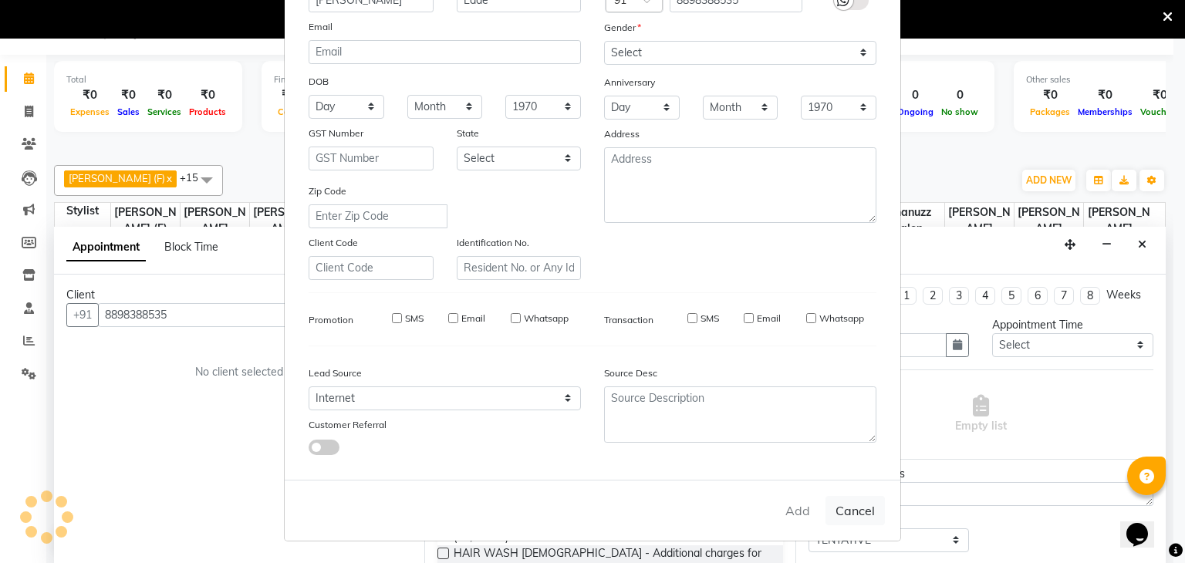
checkbox input "false"
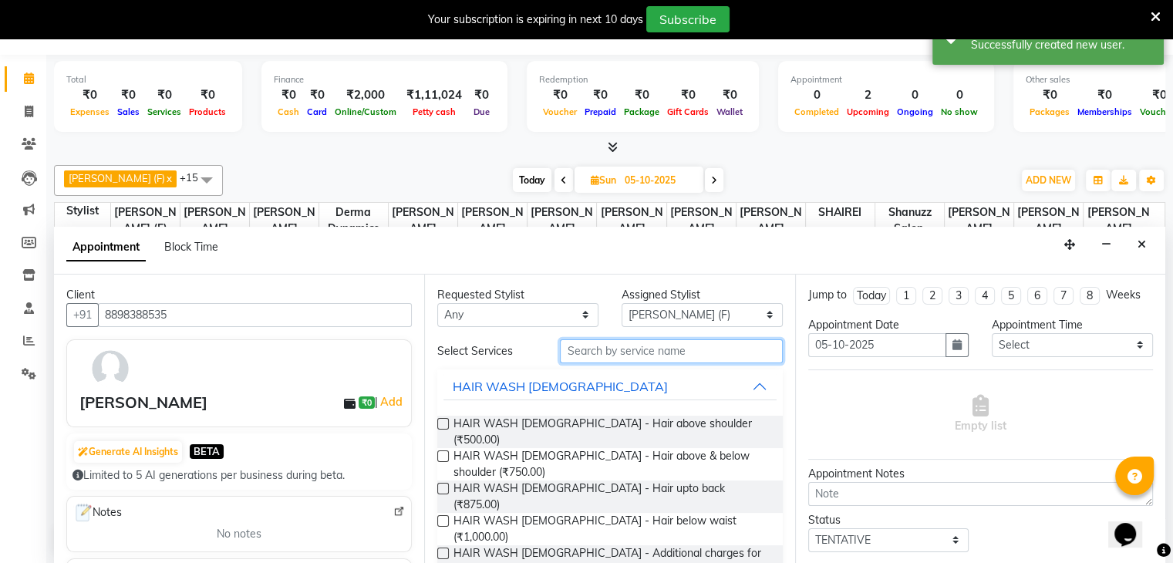
click at [587, 343] on input "text" at bounding box center [671, 351] width 222 height 24
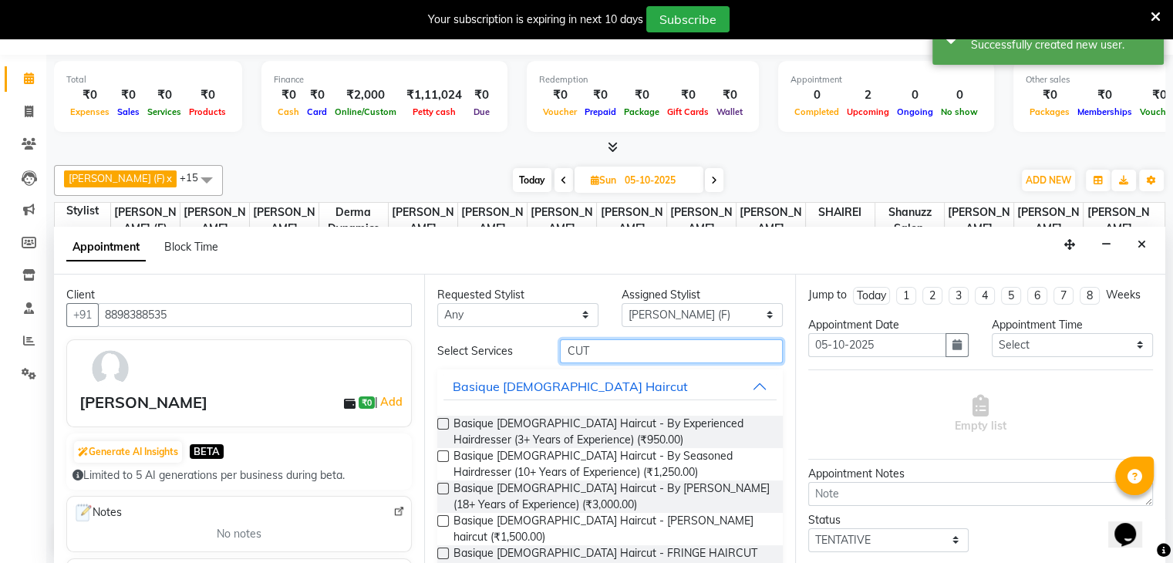
type input "CUT"
click at [444, 488] on label at bounding box center [443, 489] width 12 height 12
click at [444, 488] on input "checkbox" at bounding box center [442, 490] width 10 height 10
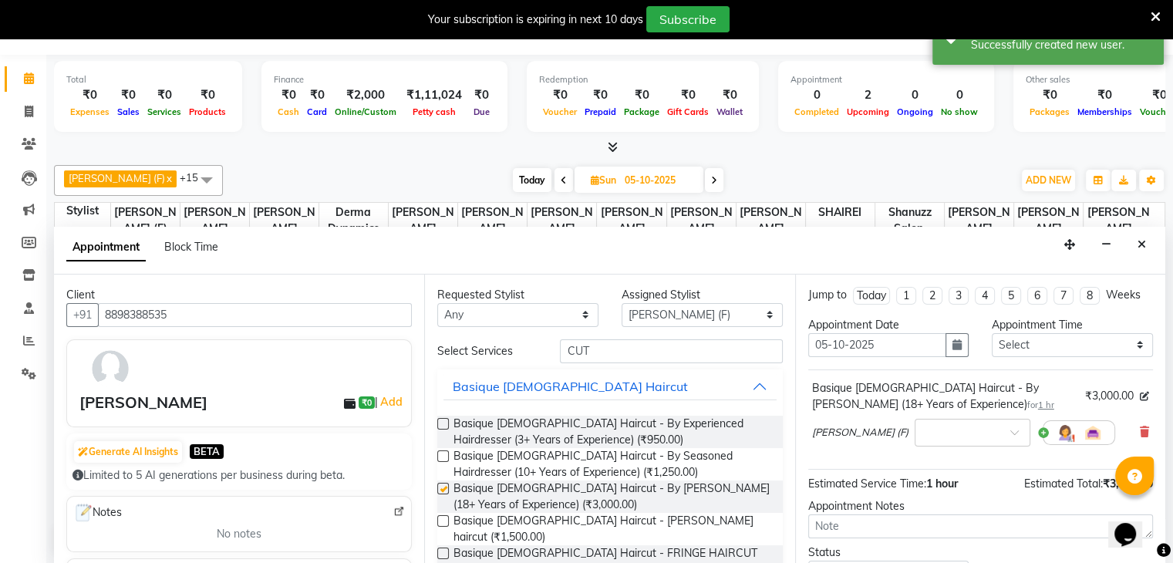
checkbox input "false"
click at [384, 402] on link "Add" at bounding box center [391, 402] width 27 height 19
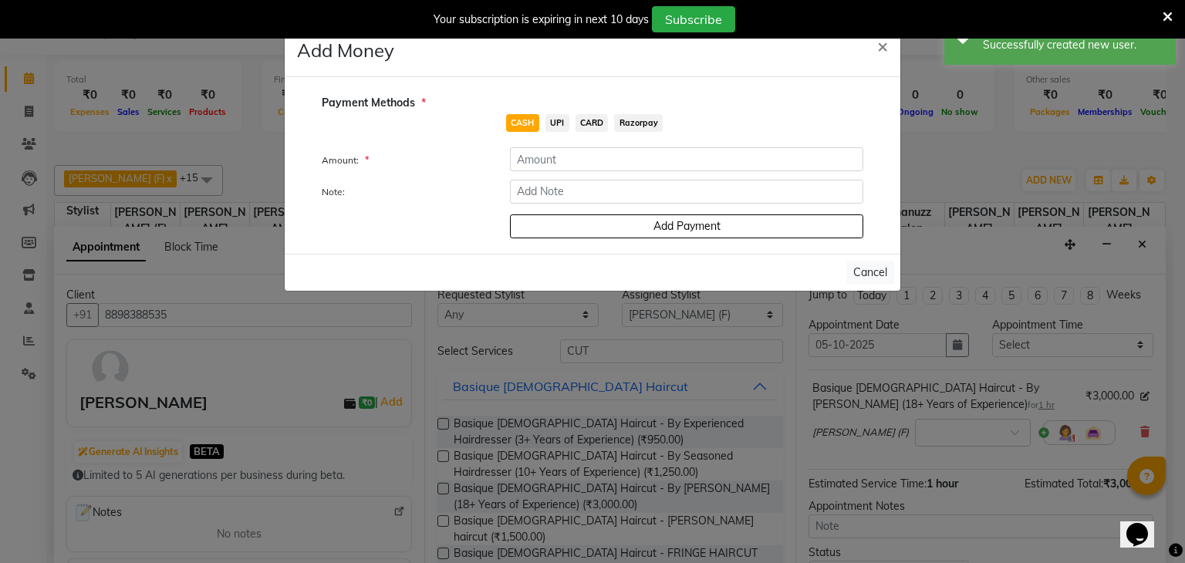
click at [561, 121] on span "UPI" at bounding box center [557, 123] width 24 height 18
click at [565, 158] on input "number" at bounding box center [686, 159] width 353 height 24
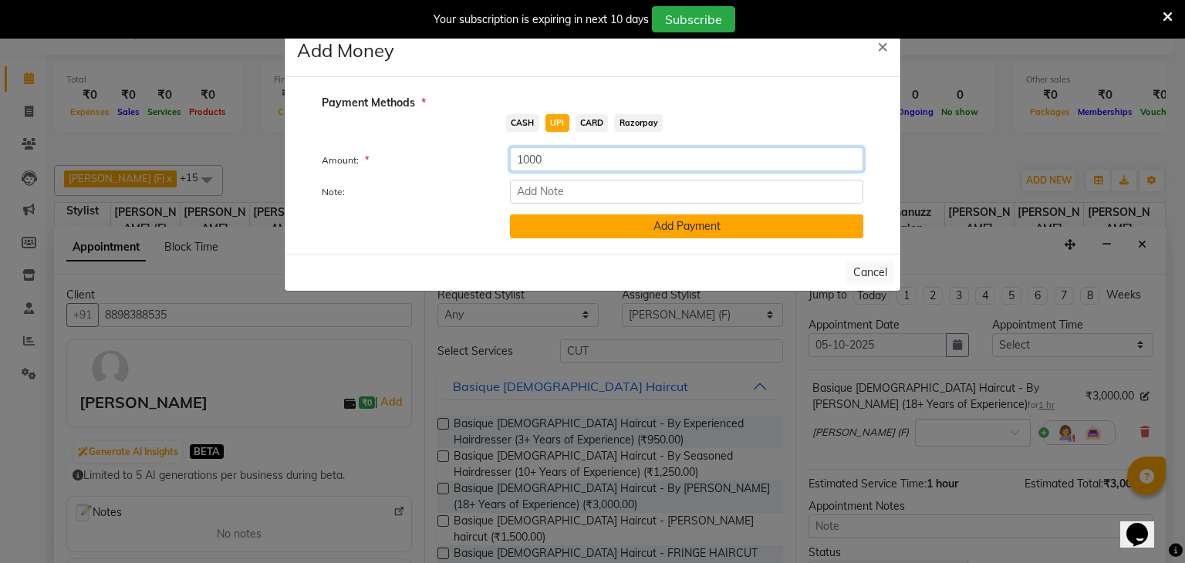
type input "1000"
click at [649, 225] on button "Add Payment" at bounding box center [686, 226] width 353 height 24
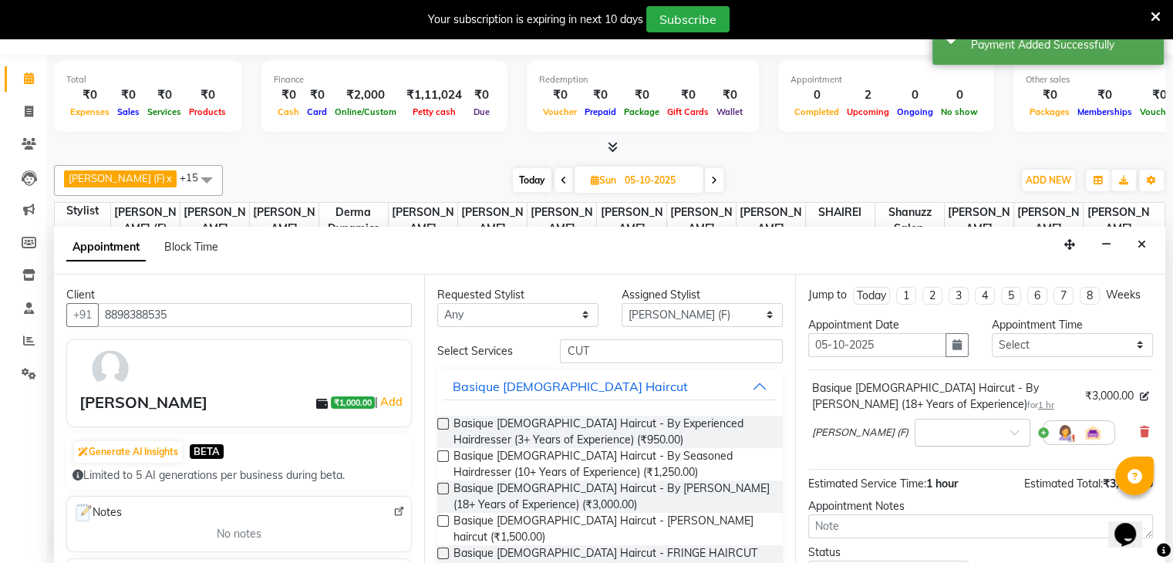
scroll to position [116, 0]
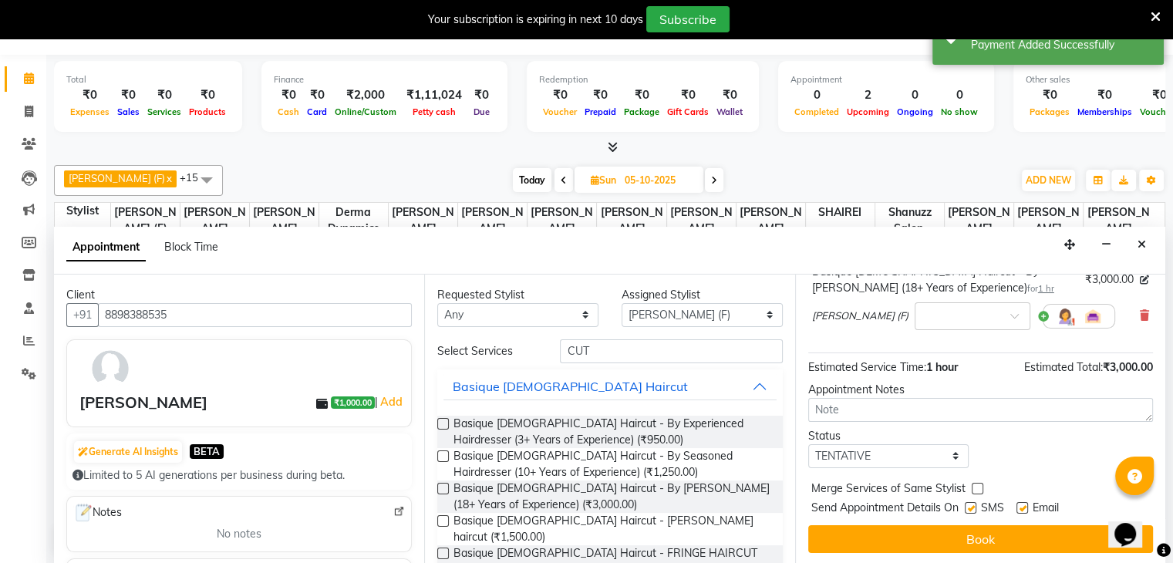
click at [974, 507] on label at bounding box center [971, 508] width 12 height 12
click at [974, 507] on input "checkbox" at bounding box center [970, 509] width 10 height 10
checkbox input "false"
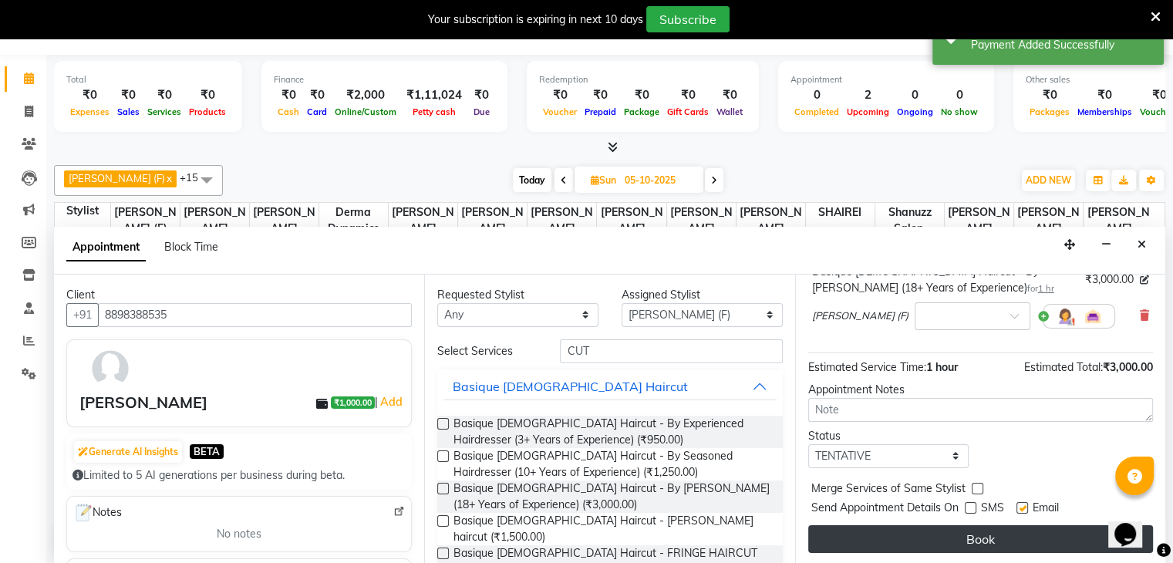
click at [990, 530] on button "Book" at bounding box center [980, 539] width 345 height 28
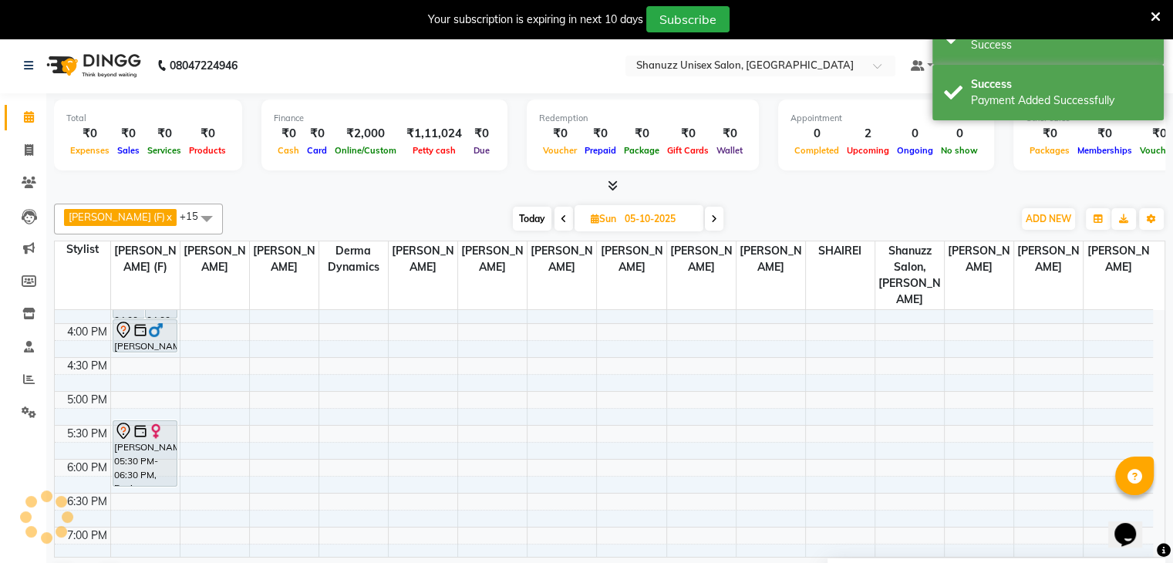
scroll to position [0, 0]
click at [26, 186] on icon at bounding box center [29, 183] width 15 height 12
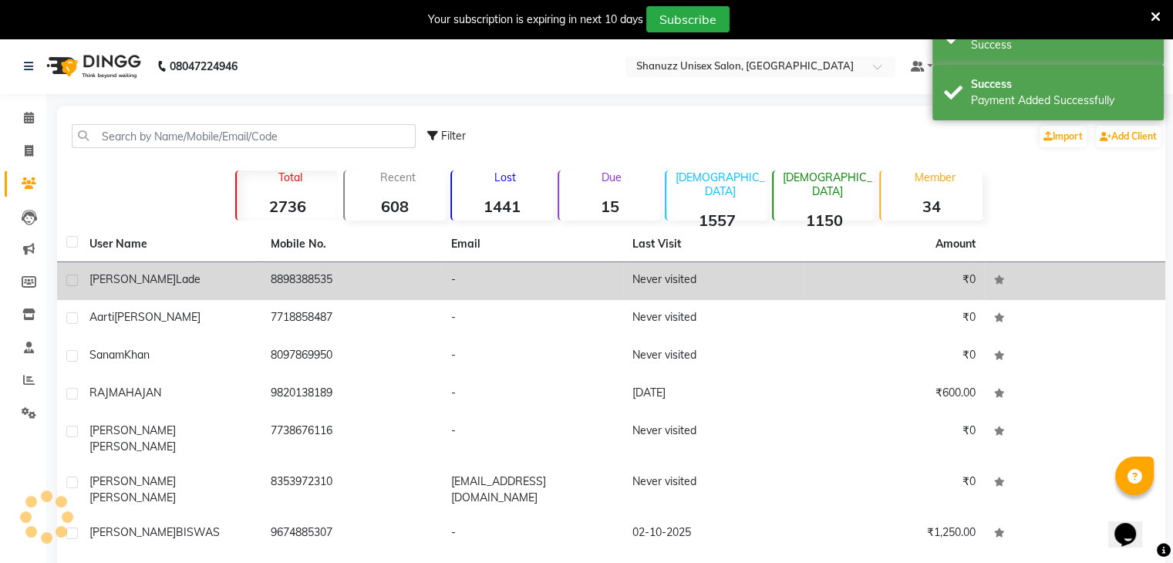
click at [231, 280] on div "Bhagyashree Lade" at bounding box center [170, 280] width 163 height 16
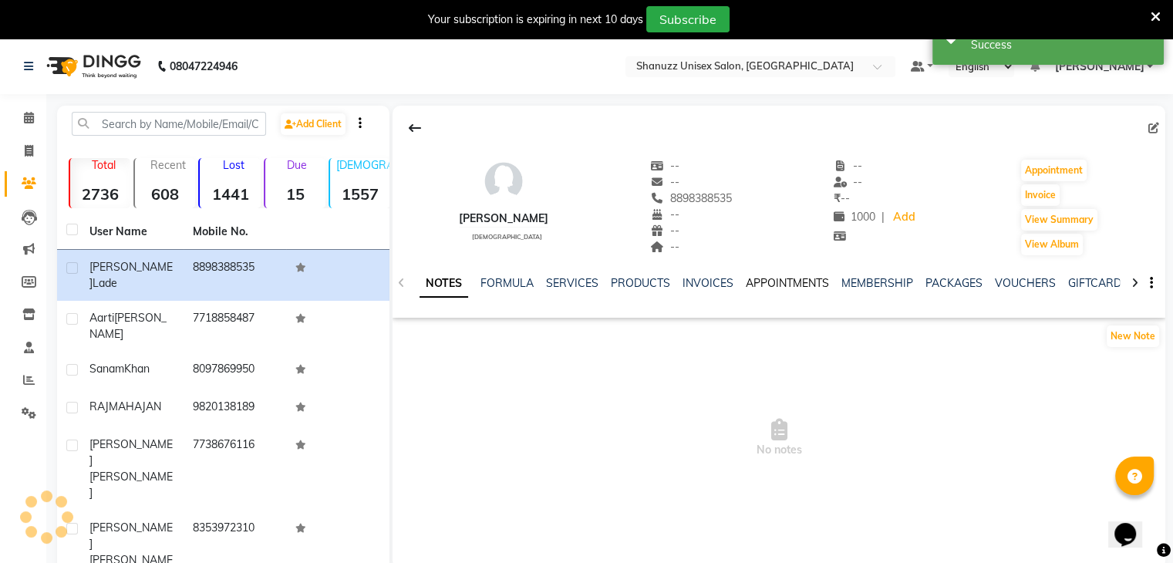
click at [775, 282] on link "APPOINTMENTS" at bounding box center [787, 283] width 83 height 14
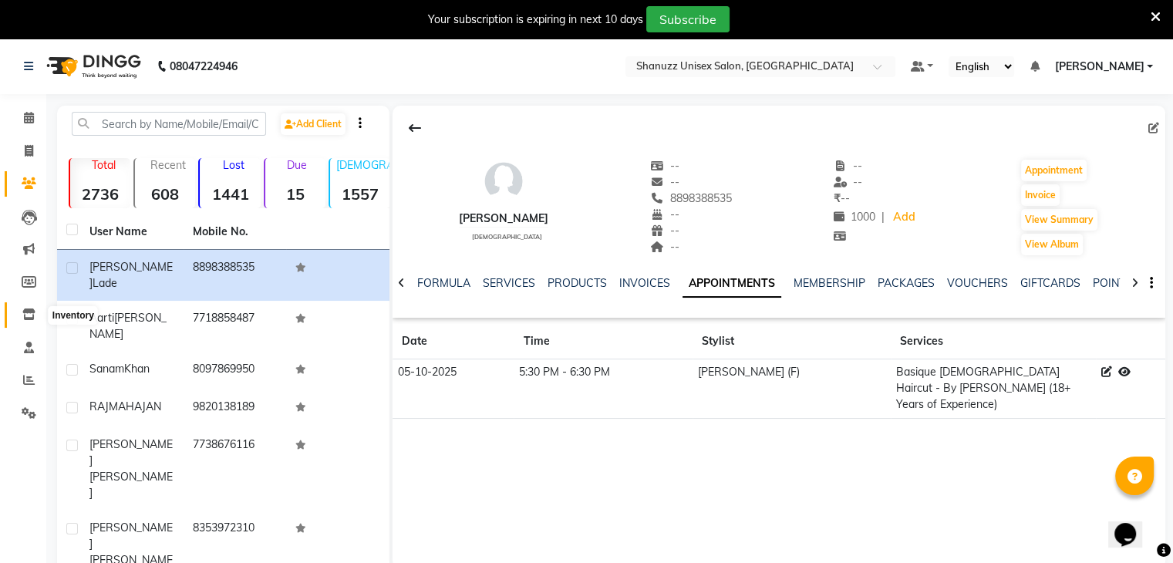
click at [30, 318] on icon at bounding box center [28, 315] width 13 height 12
select select
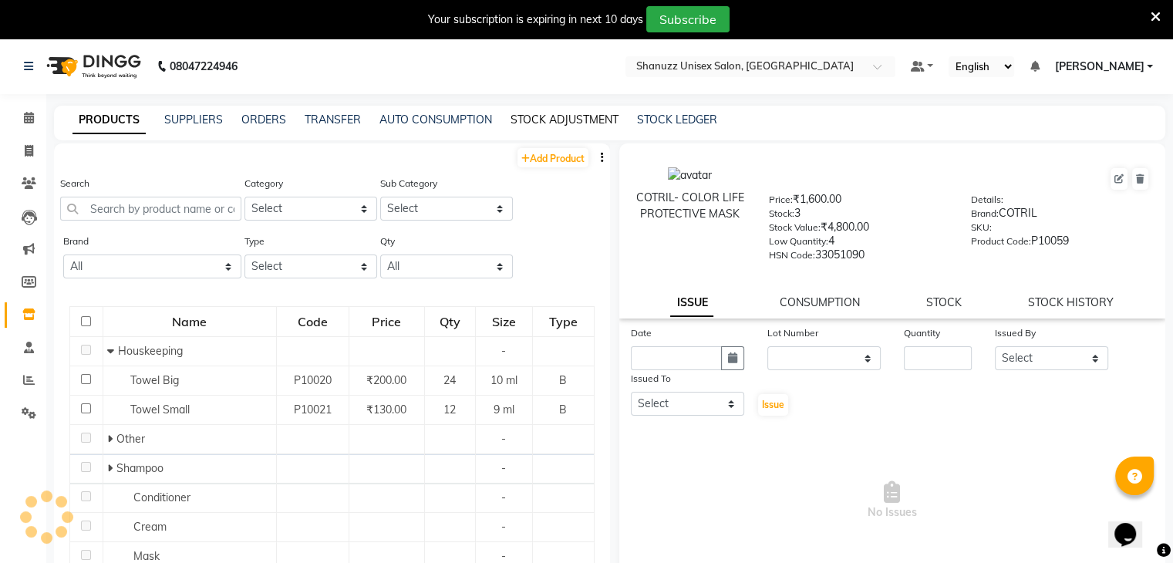
click at [549, 117] on link "STOCK ADJUSTMENT" at bounding box center [565, 120] width 108 height 14
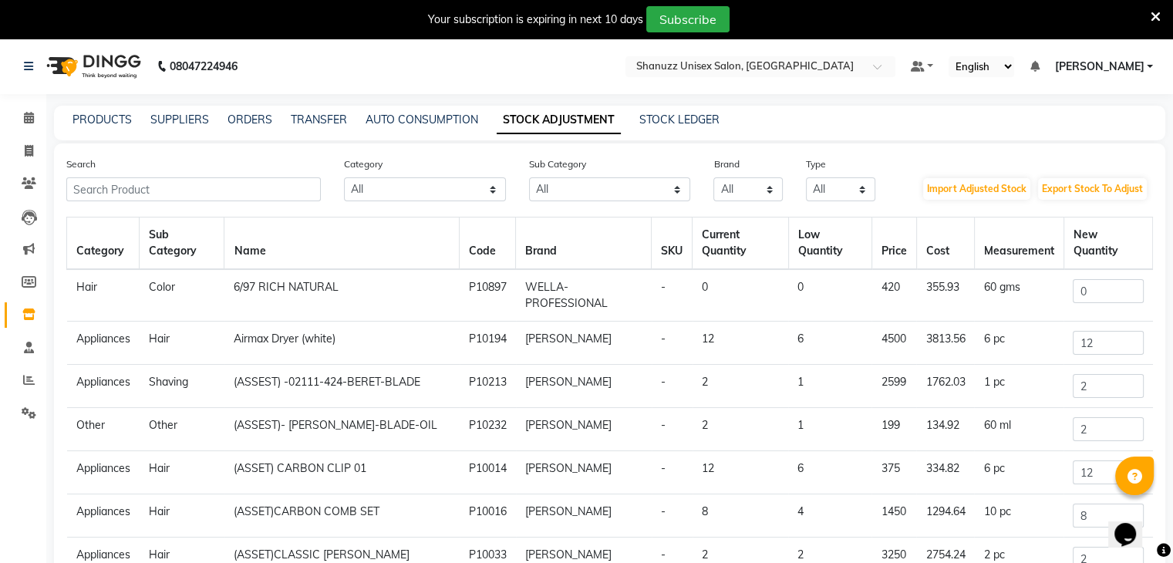
click at [133, 177] on div "Search" at bounding box center [194, 179] width 278 height 46
click at [117, 195] on input "text" at bounding box center [193, 189] width 255 height 24
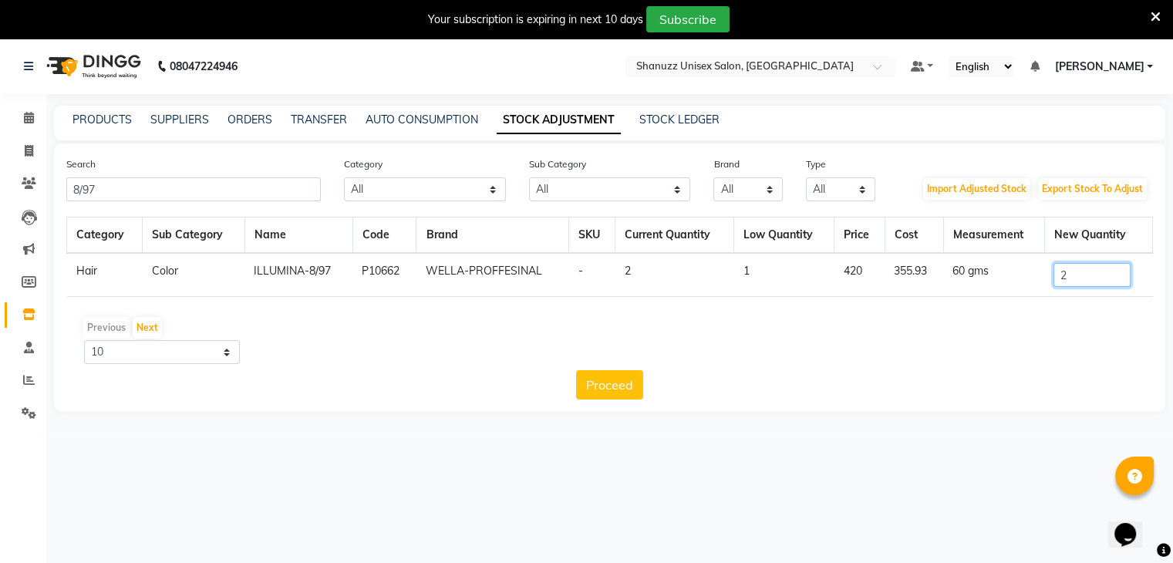
click at [1108, 275] on input "2" at bounding box center [1092, 275] width 77 height 24
click at [197, 180] on input "8/97" at bounding box center [193, 189] width 255 height 24
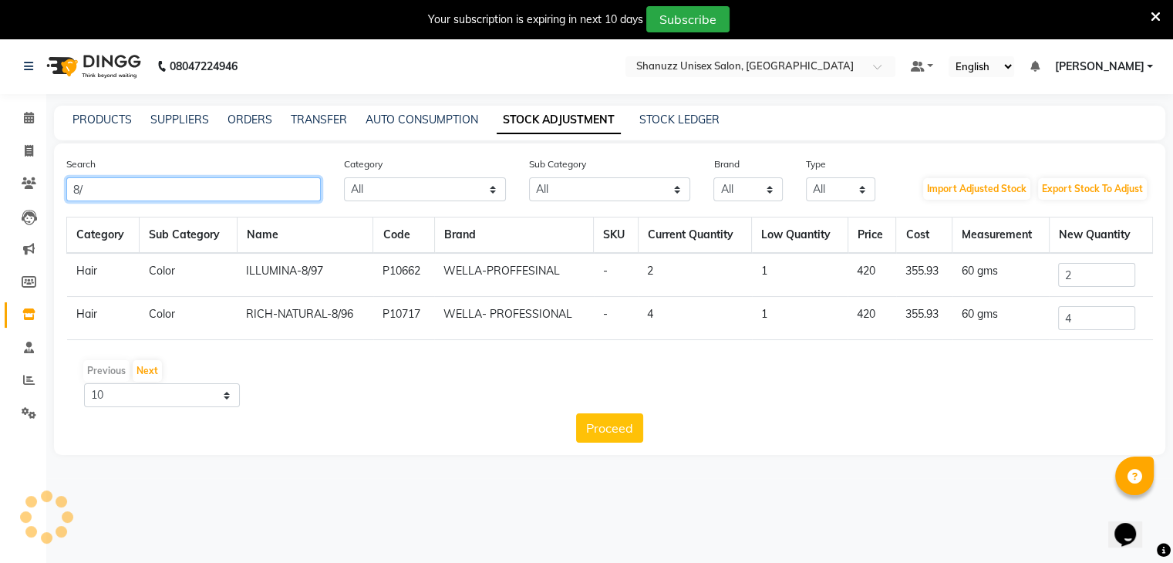
type input "8"
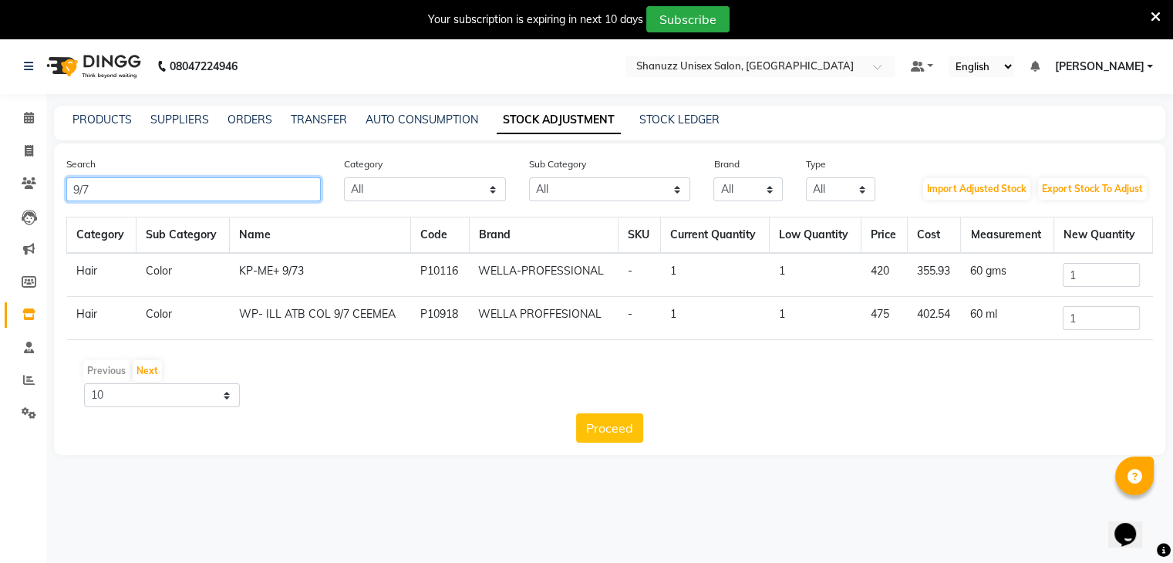
type input "9/7"
click at [1095, 322] on input "1" at bounding box center [1101, 318] width 77 height 24
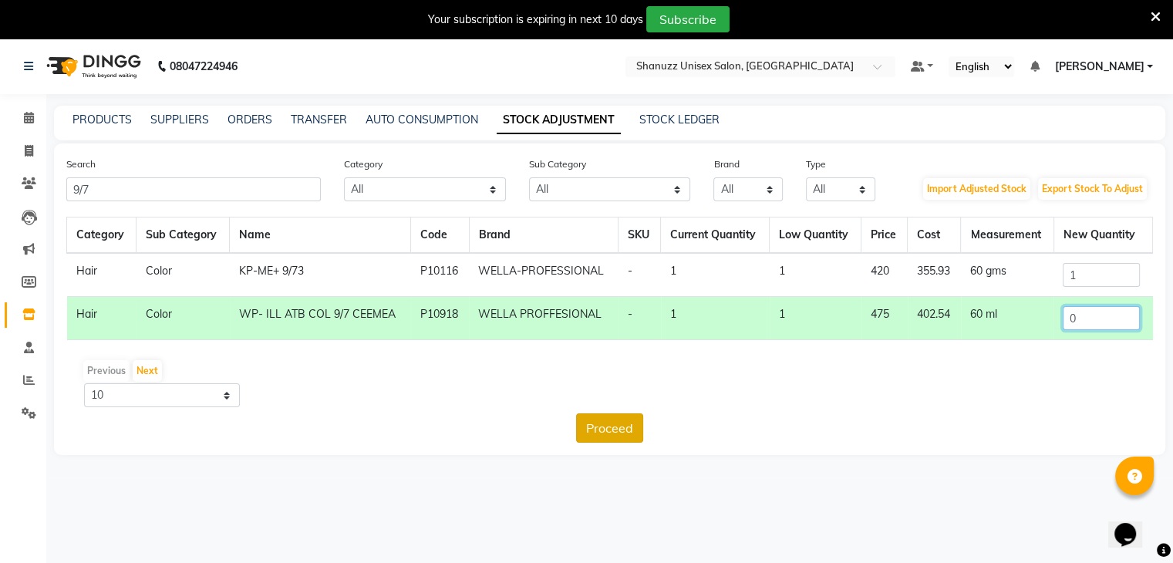
type input "0"
click at [585, 434] on button "Proceed" at bounding box center [609, 427] width 67 height 29
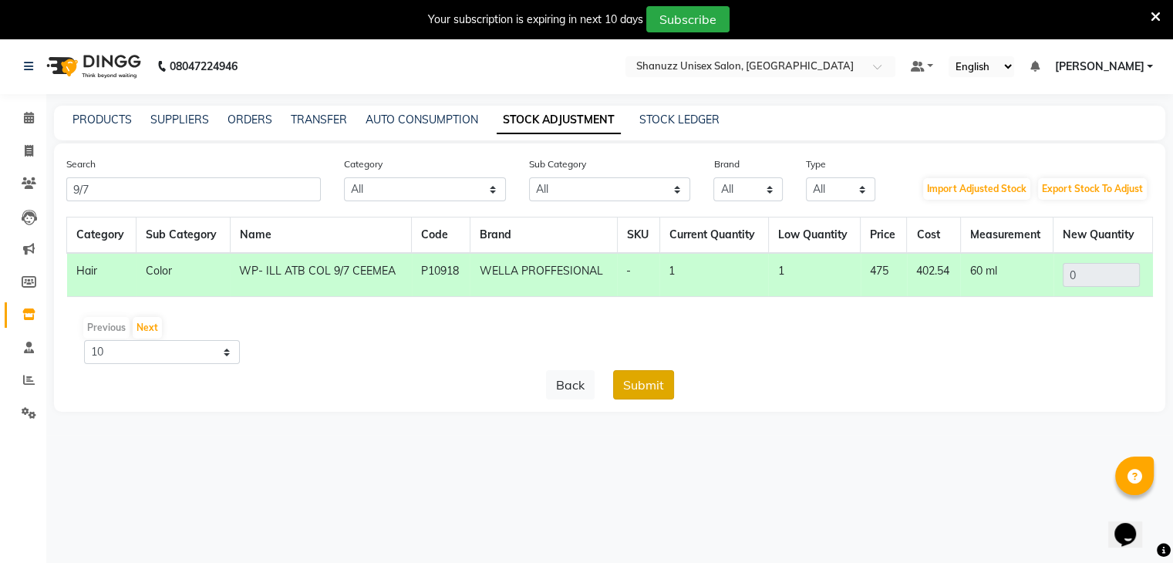
click at [629, 386] on button "Submit" at bounding box center [643, 384] width 61 height 29
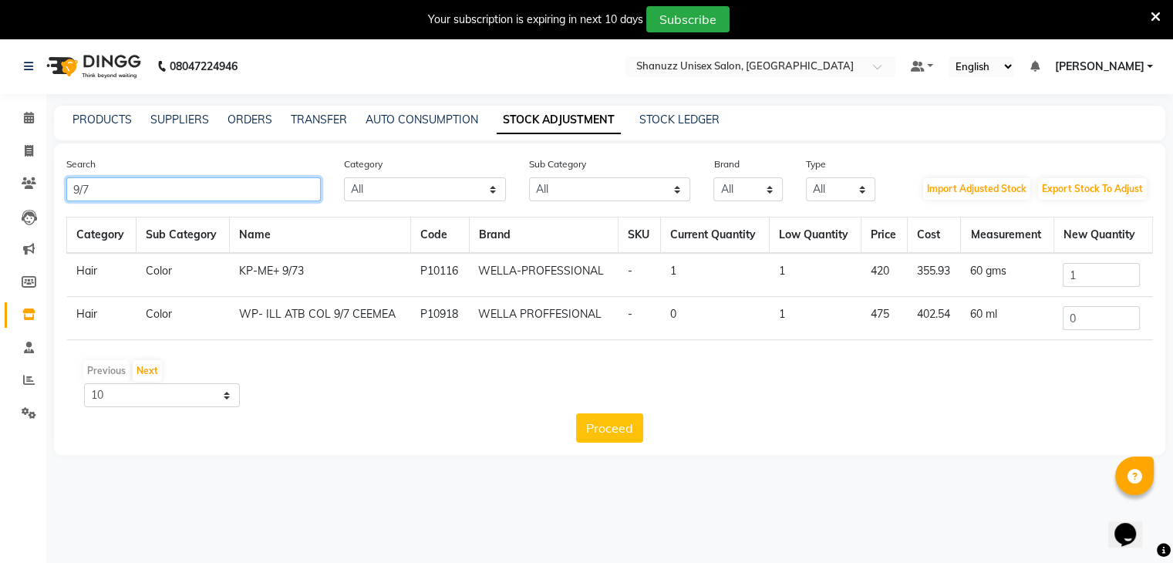
click at [228, 194] on input "9/7" at bounding box center [193, 189] width 255 height 24
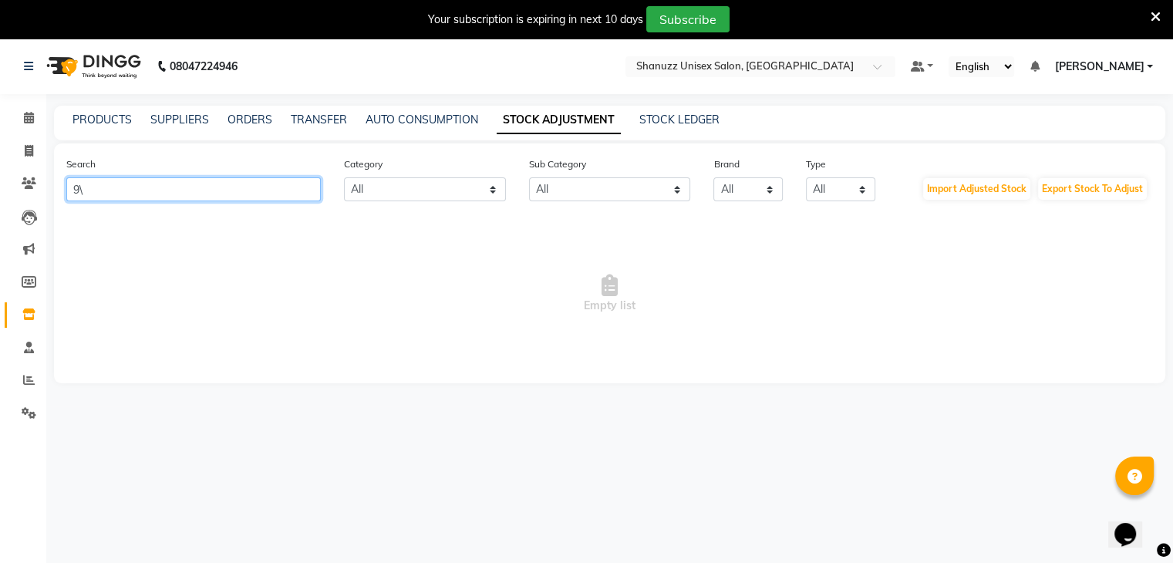
type input "9"
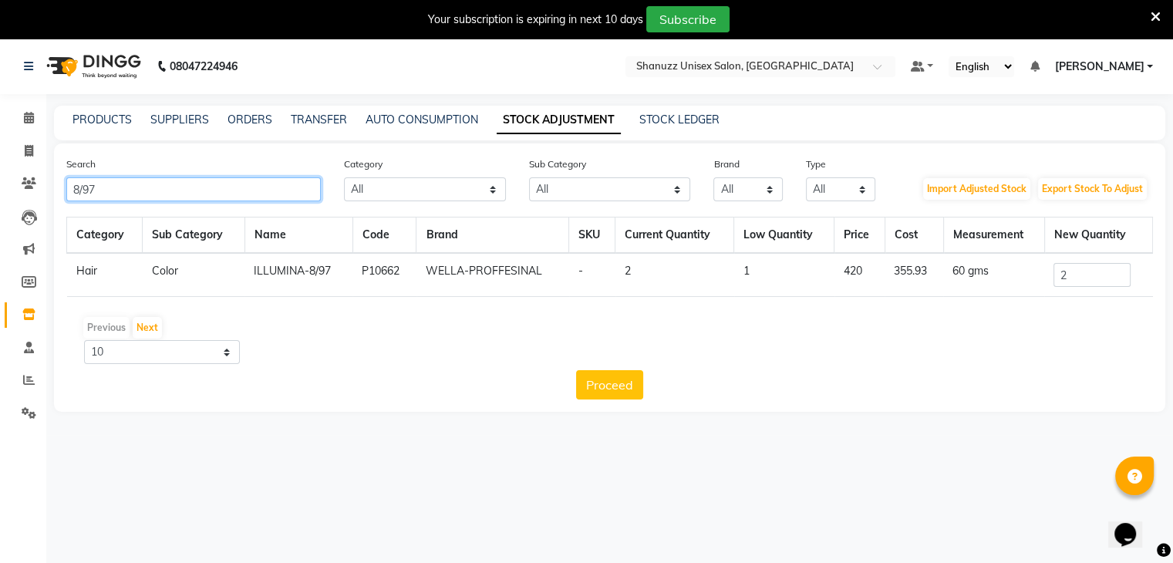
type input "8/97"
click at [1095, 269] on input "2" at bounding box center [1092, 275] width 77 height 24
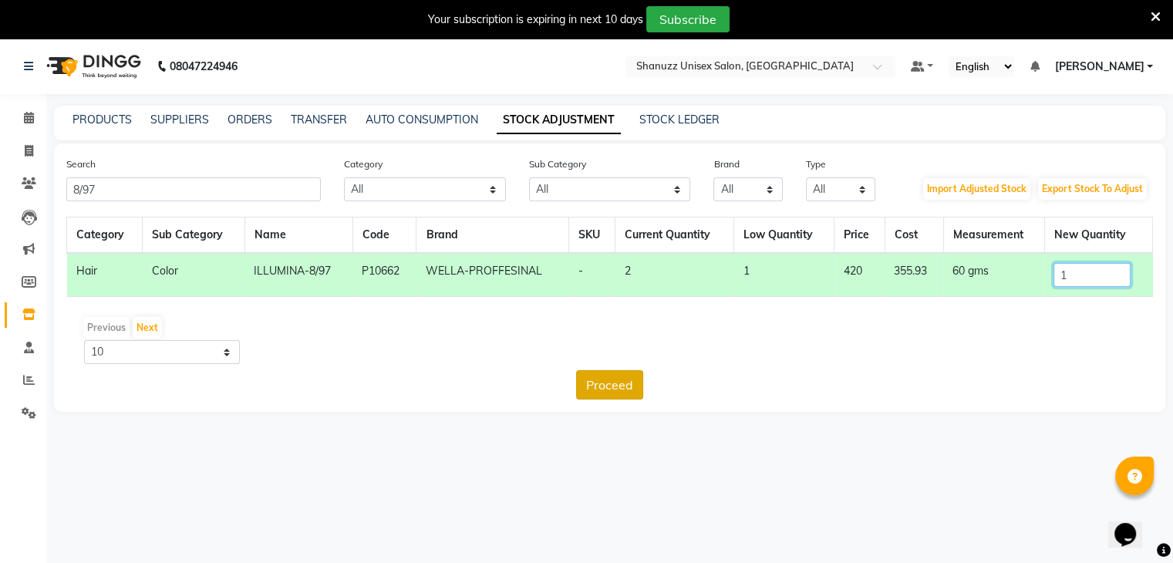
type input "1"
click at [594, 396] on button "Proceed" at bounding box center [609, 384] width 67 height 29
click at [644, 377] on button "Submit" at bounding box center [643, 384] width 61 height 29
